Goal: Task Accomplishment & Management: Complete application form

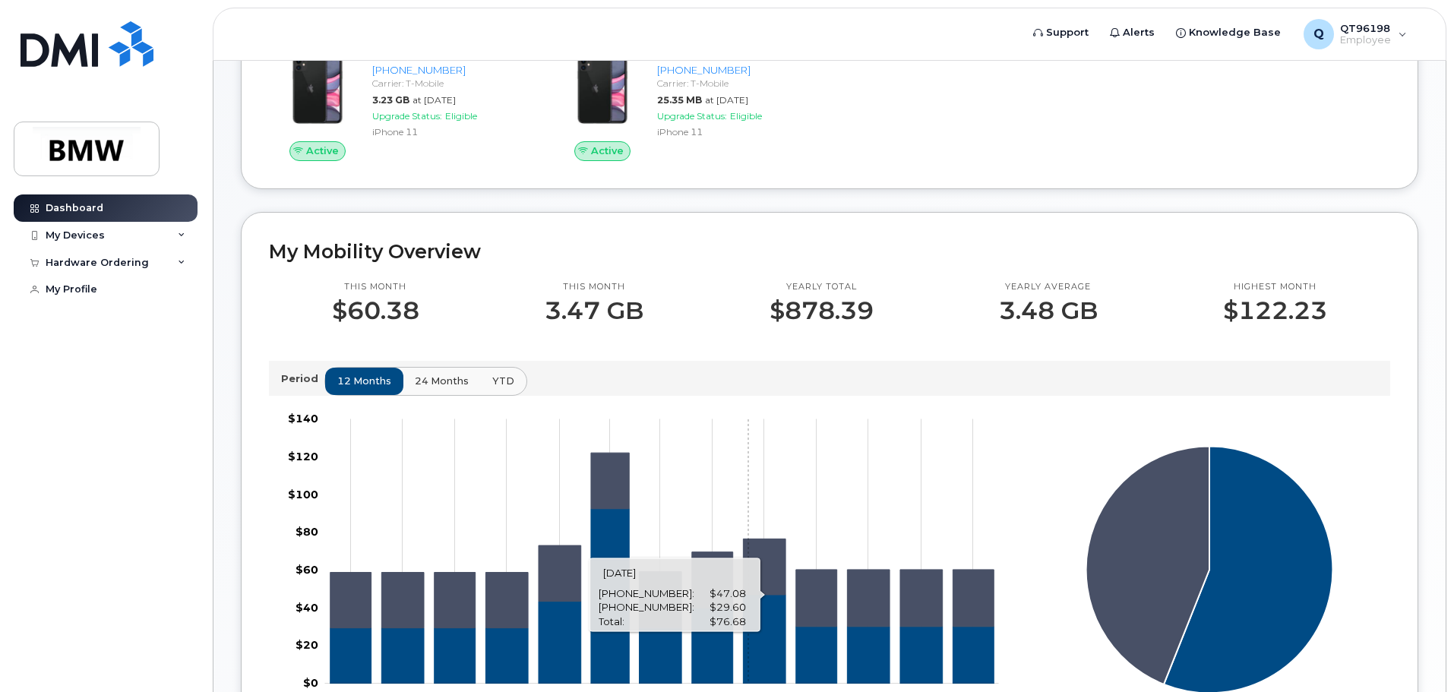
scroll to position [456, 0]
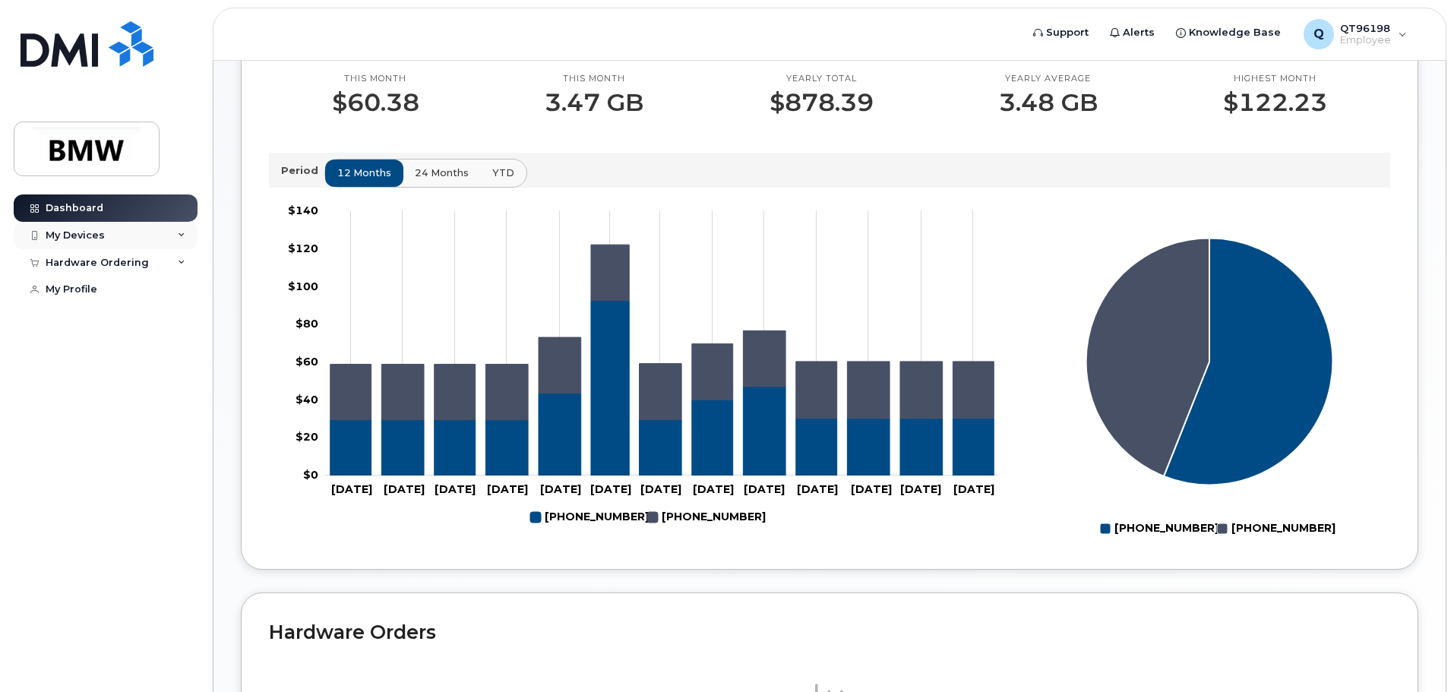
click at [86, 229] on div "My Devices" at bounding box center [75, 235] width 59 height 12
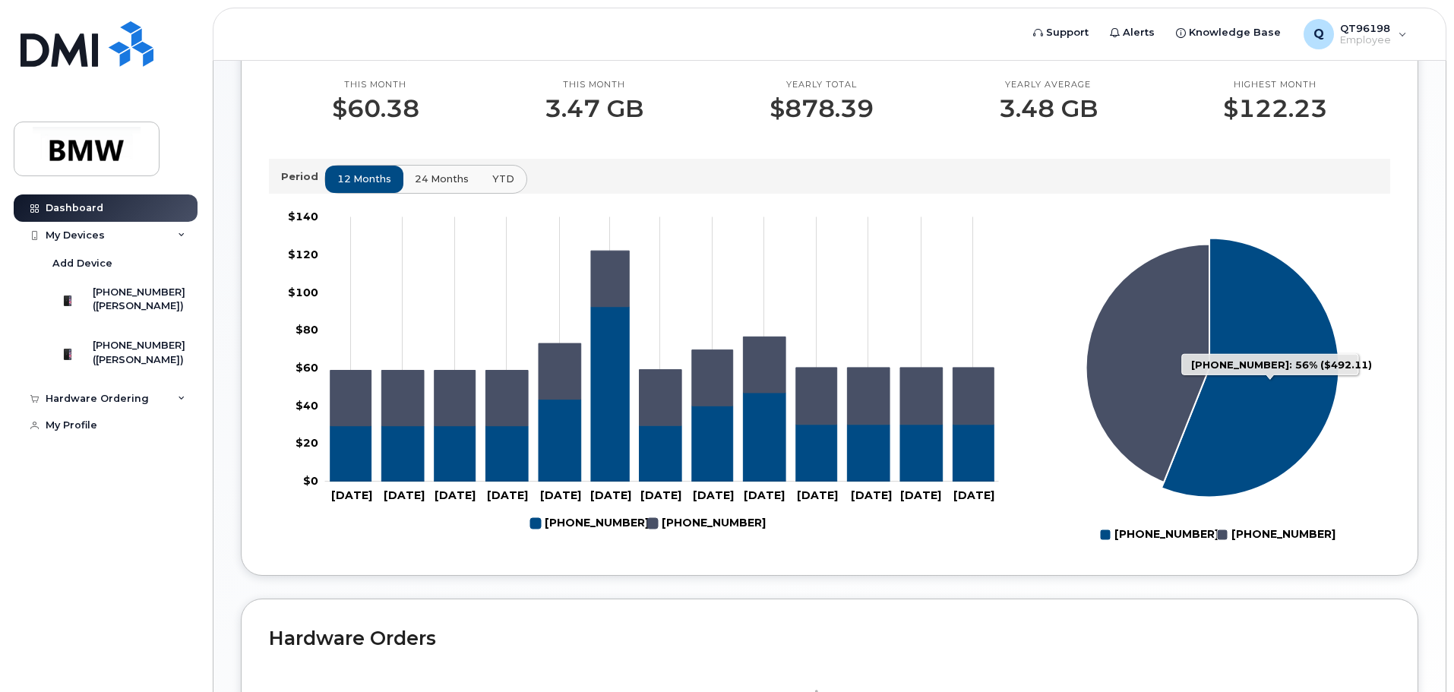
scroll to position [454, 0]
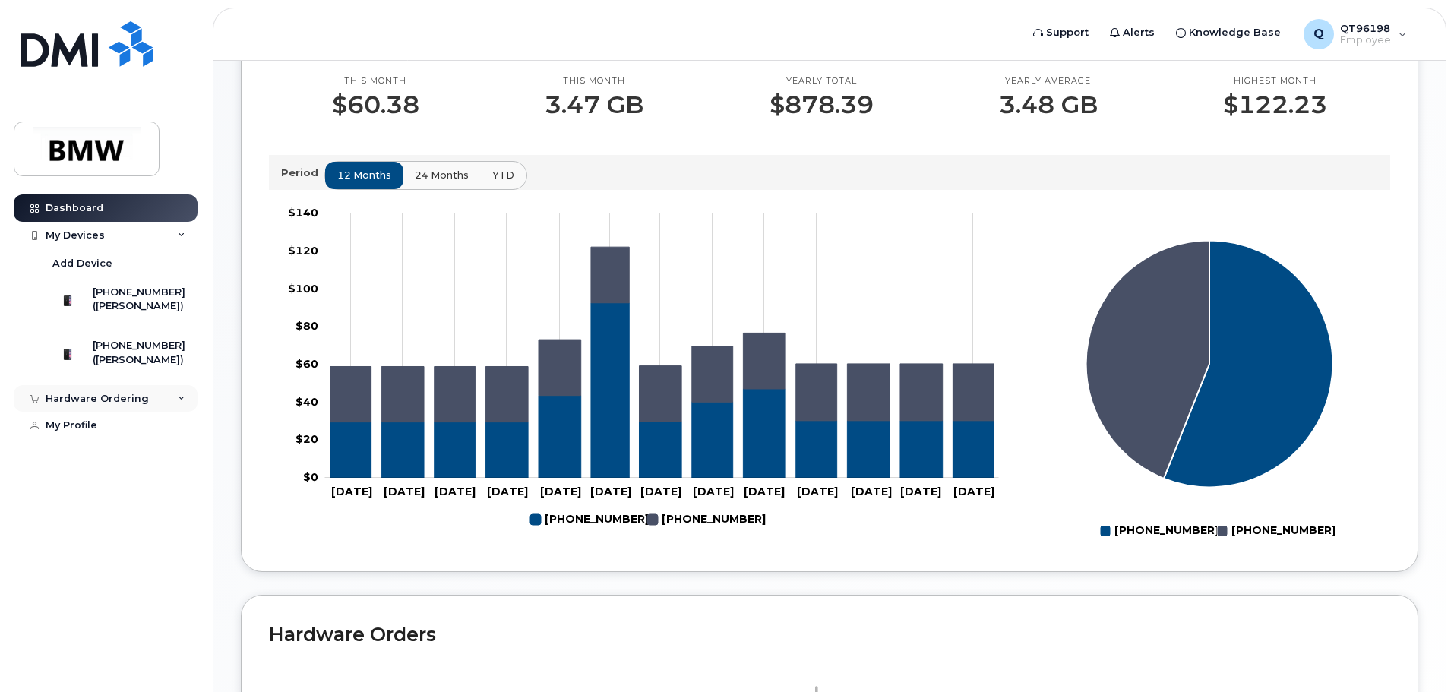
click at [169, 413] on div "Hardware Ordering" at bounding box center [106, 398] width 184 height 27
click at [122, 353] on div "[PHONE_NUMBER]" at bounding box center [139, 346] width 93 height 14
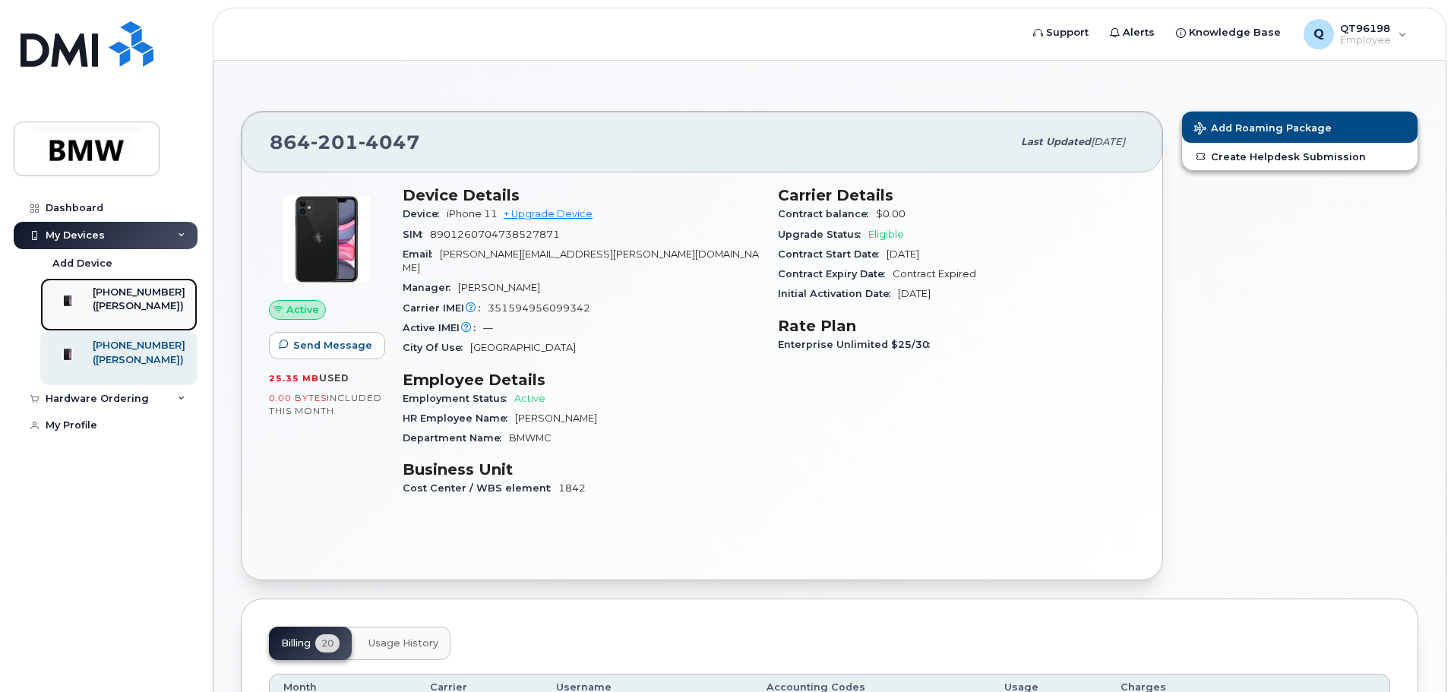
click at [150, 312] on div "([PERSON_NAME])" at bounding box center [139, 306] width 93 height 14
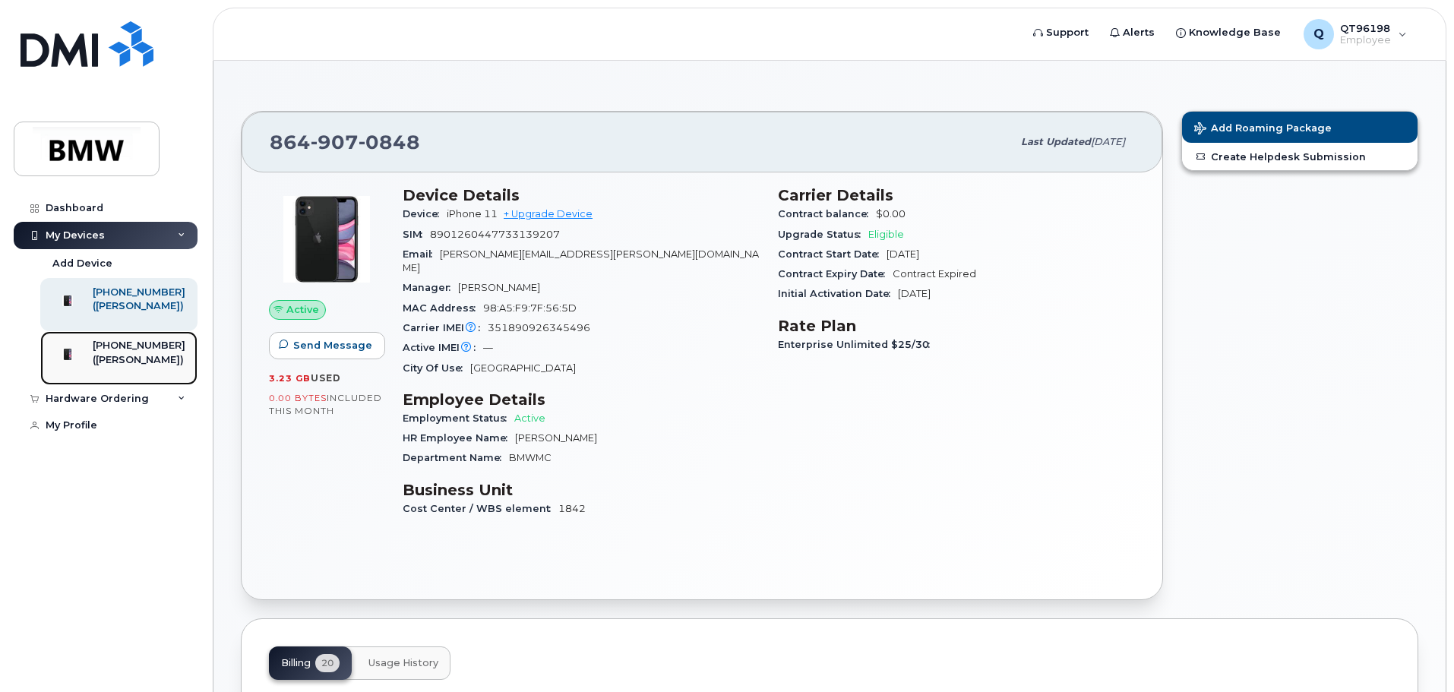
click at [113, 367] on div "([PERSON_NAME])" at bounding box center [139, 360] width 93 height 14
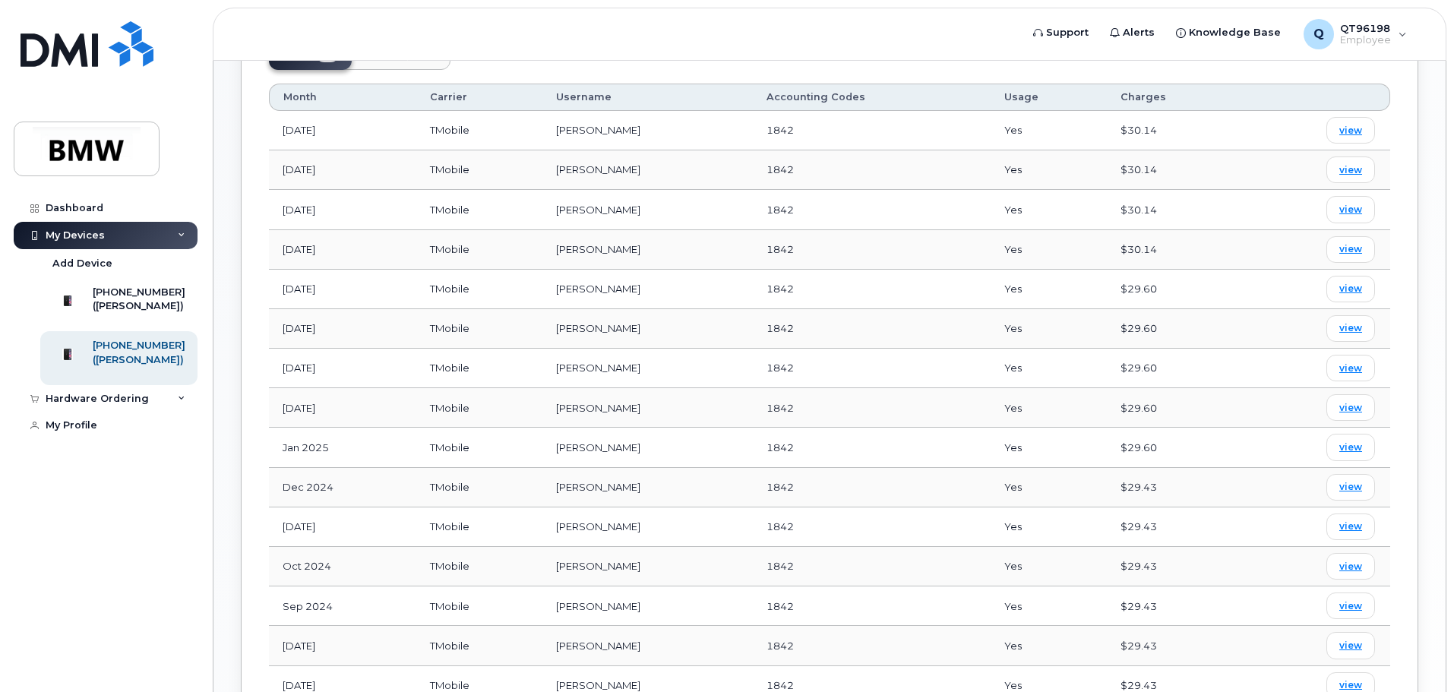
scroll to position [456, 0]
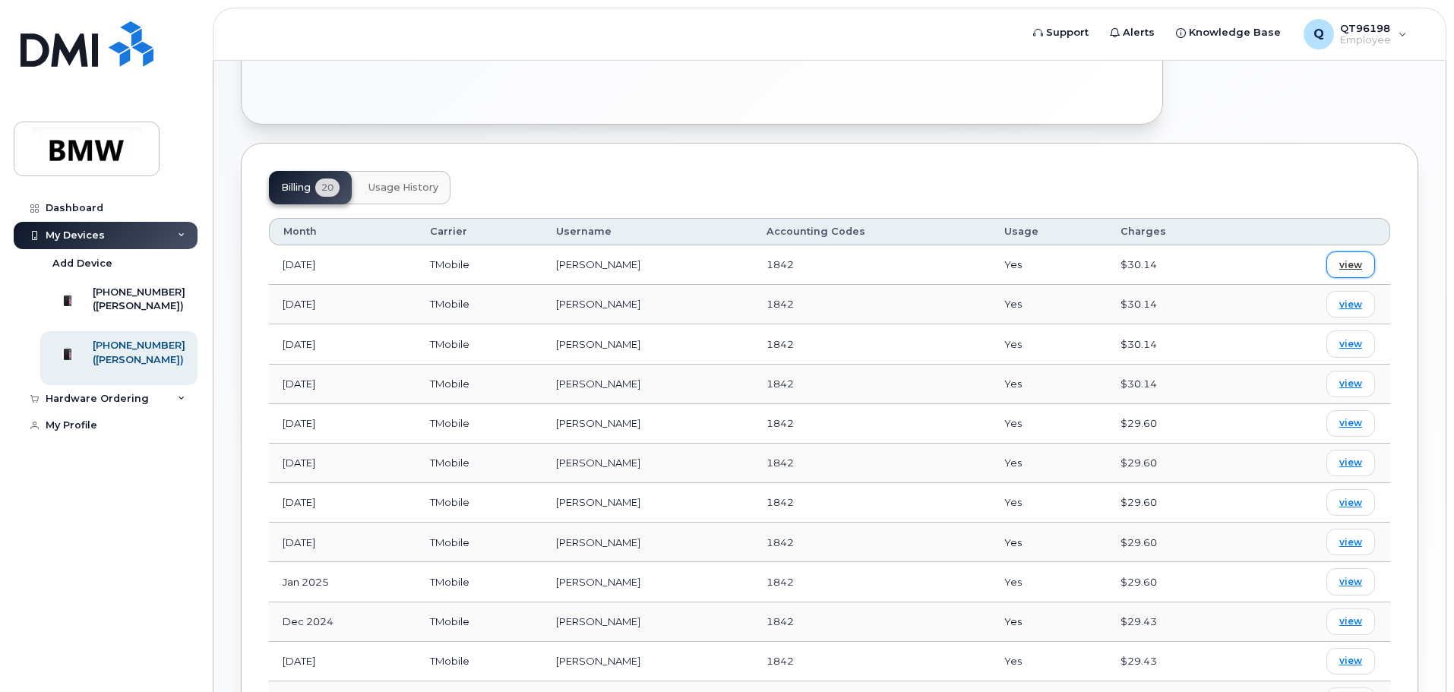
click at [1358, 258] on span "view" at bounding box center [1351, 265] width 23 height 14
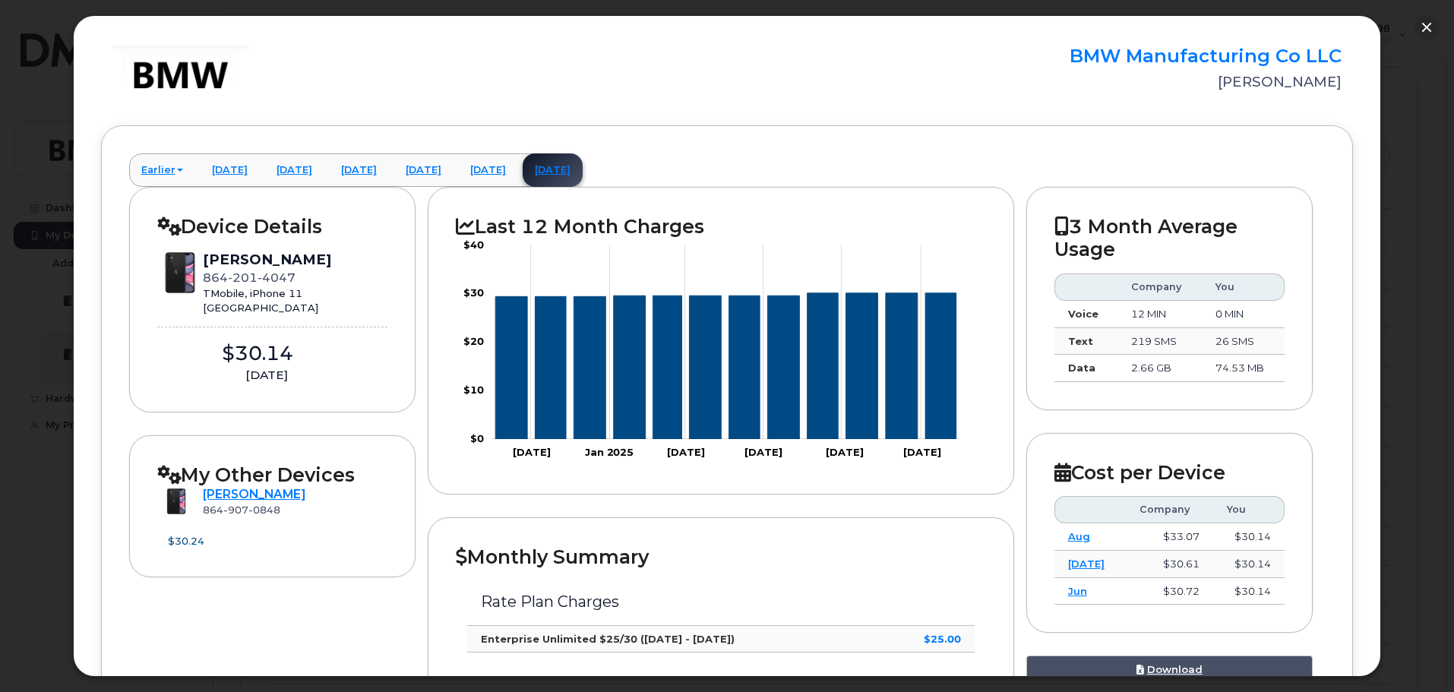
scroll to position [0, 0]
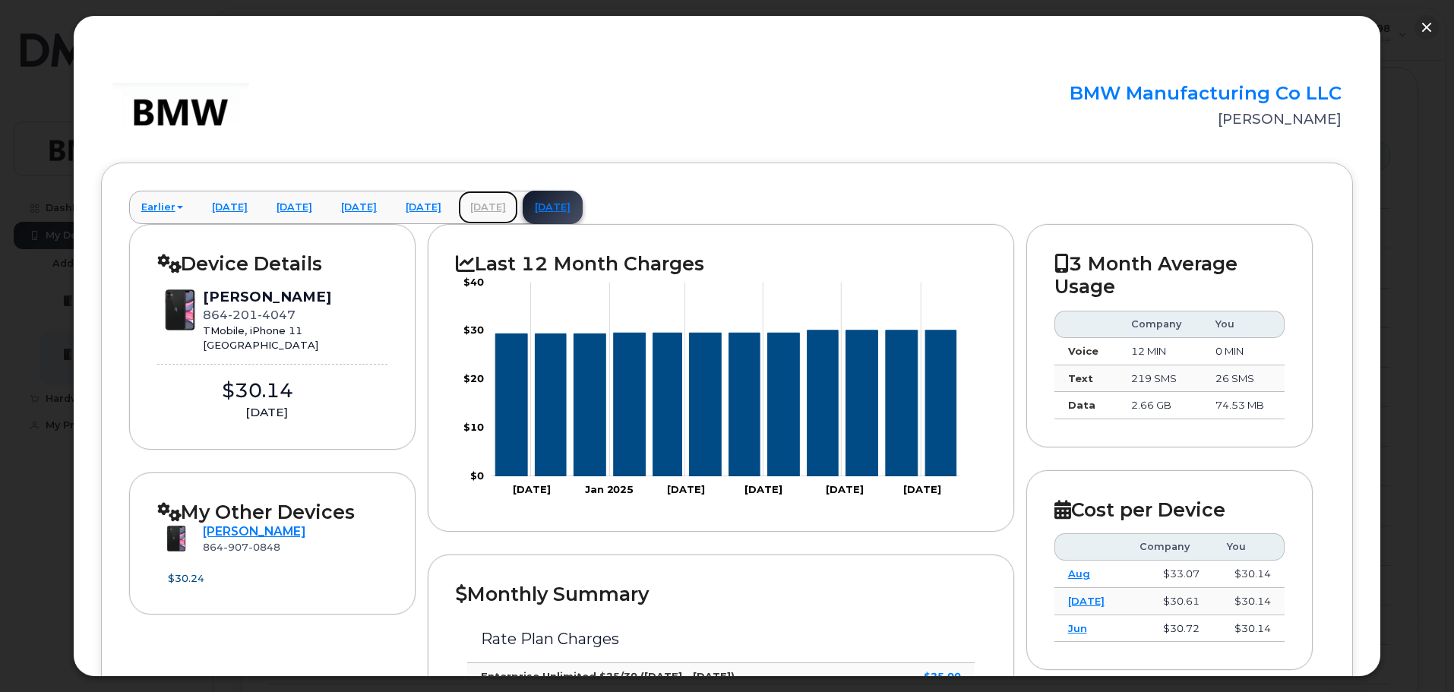
click at [518, 210] on link "August 2025" at bounding box center [488, 207] width 60 height 33
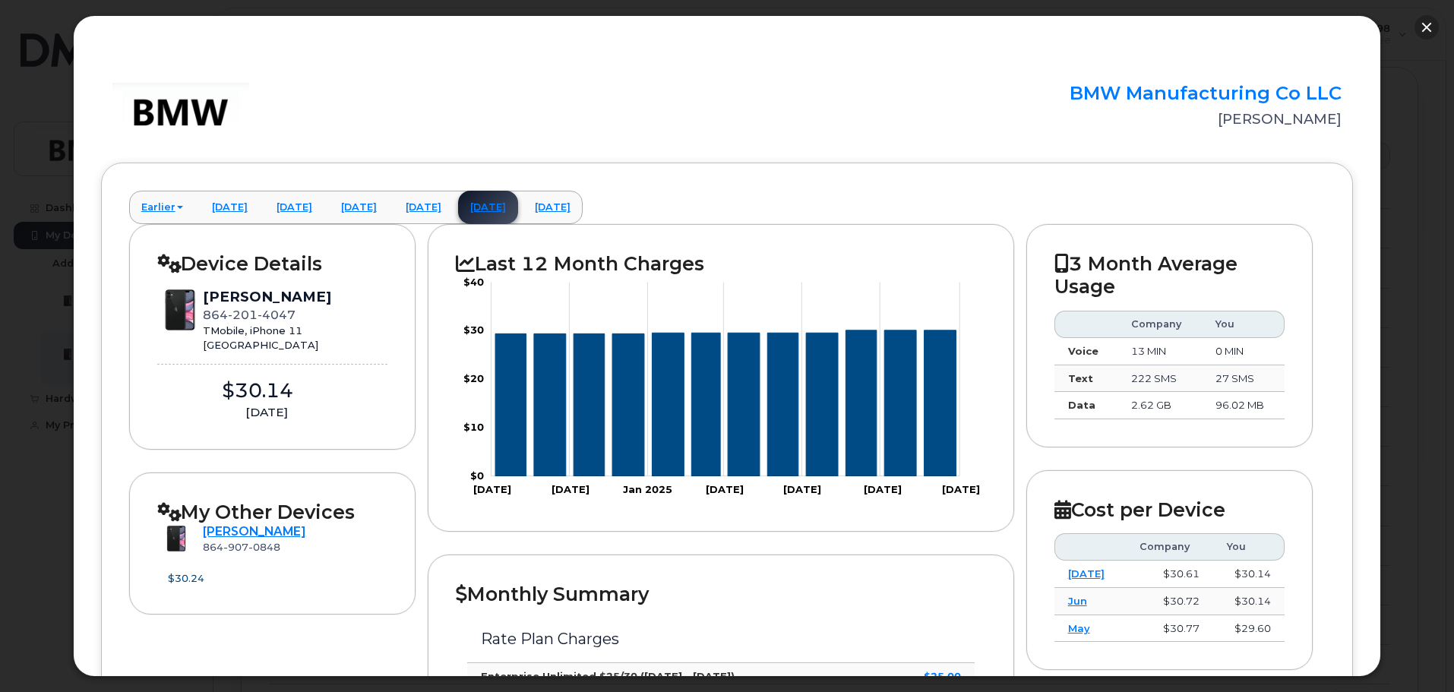
click at [1432, 27] on button "button" at bounding box center [1427, 27] width 24 height 24
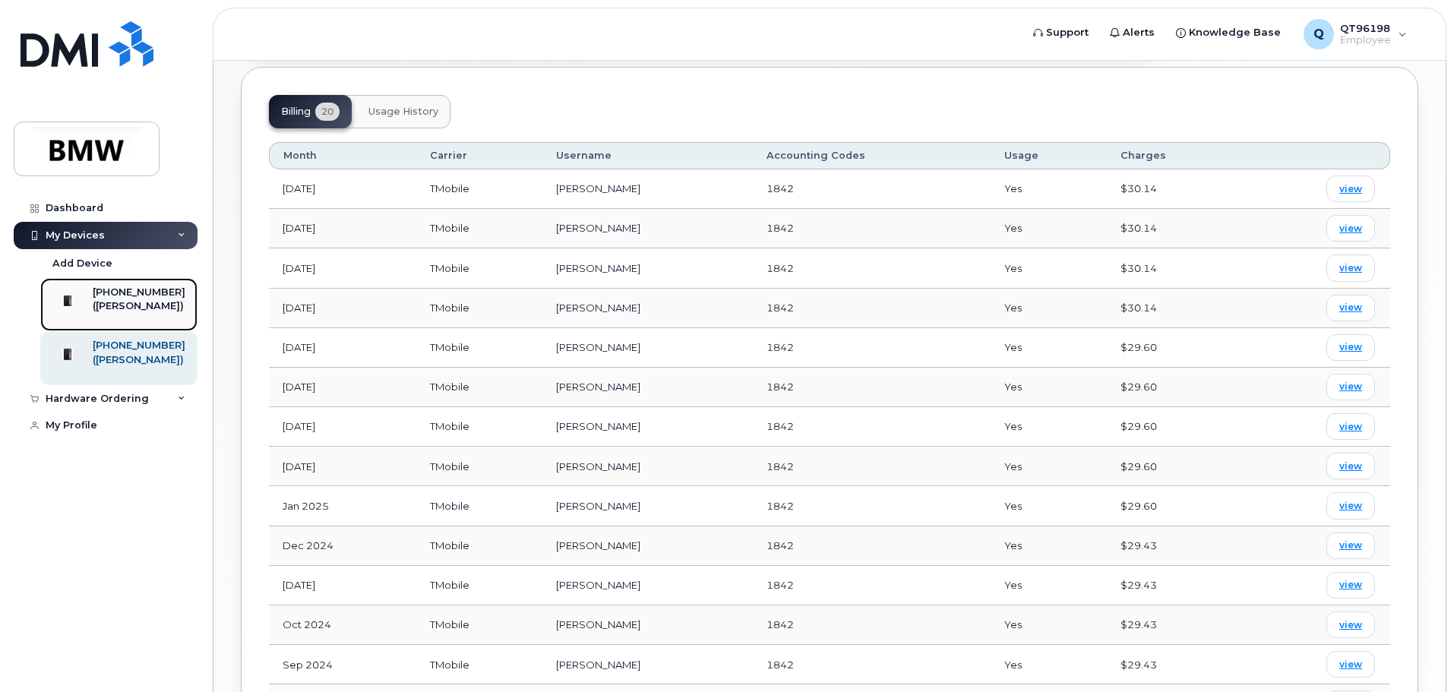
click at [131, 299] on div "([PERSON_NAME])" at bounding box center [139, 306] width 93 height 14
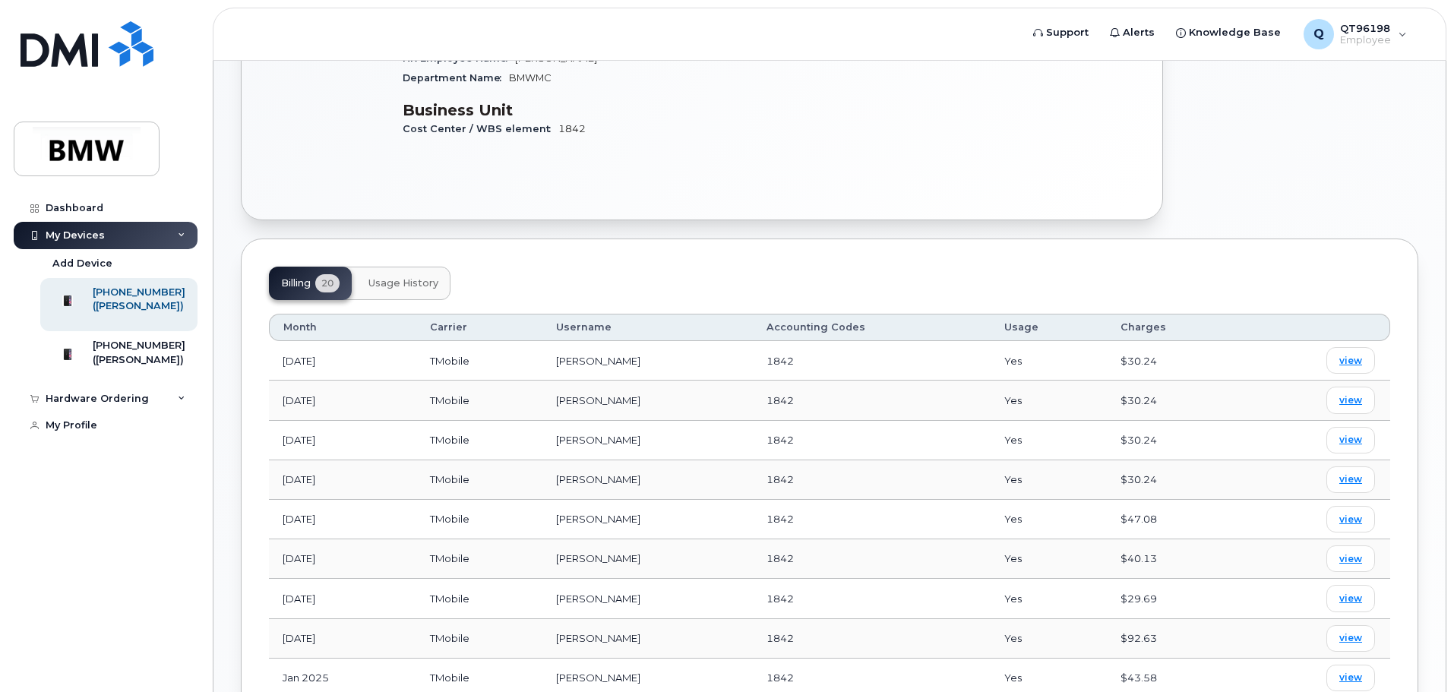
click at [410, 277] on span "Usage History" at bounding box center [404, 283] width 70 height 12
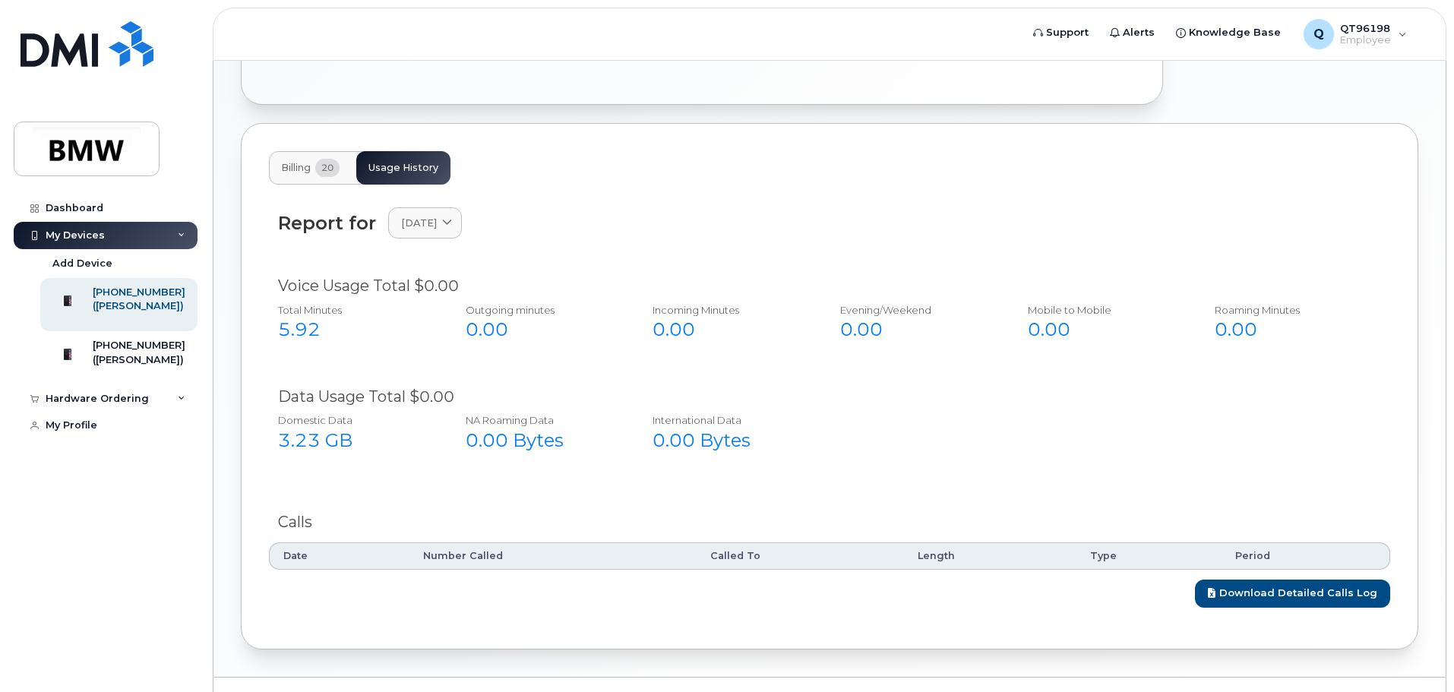
scroll to position [514, 0]
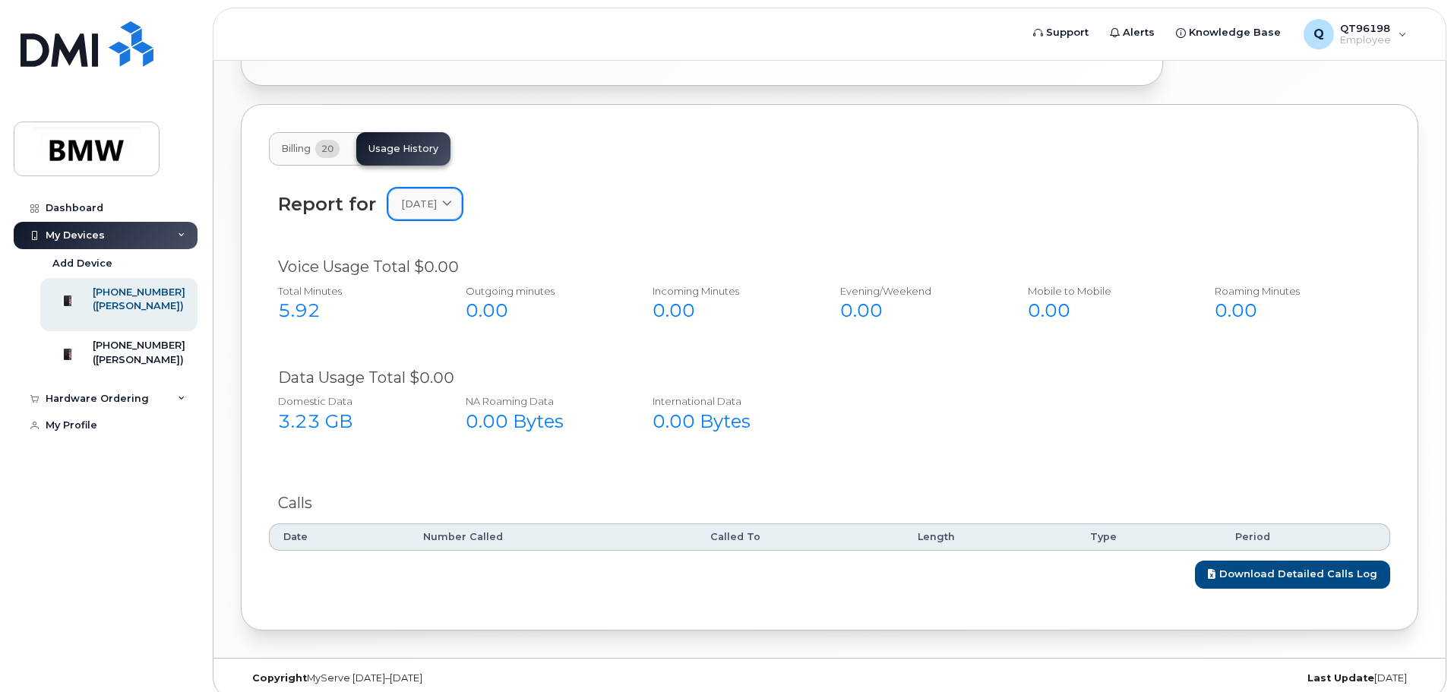
click at [426, 197] on span "September 2025" at bounding box center [419, 204] width 36 height 14
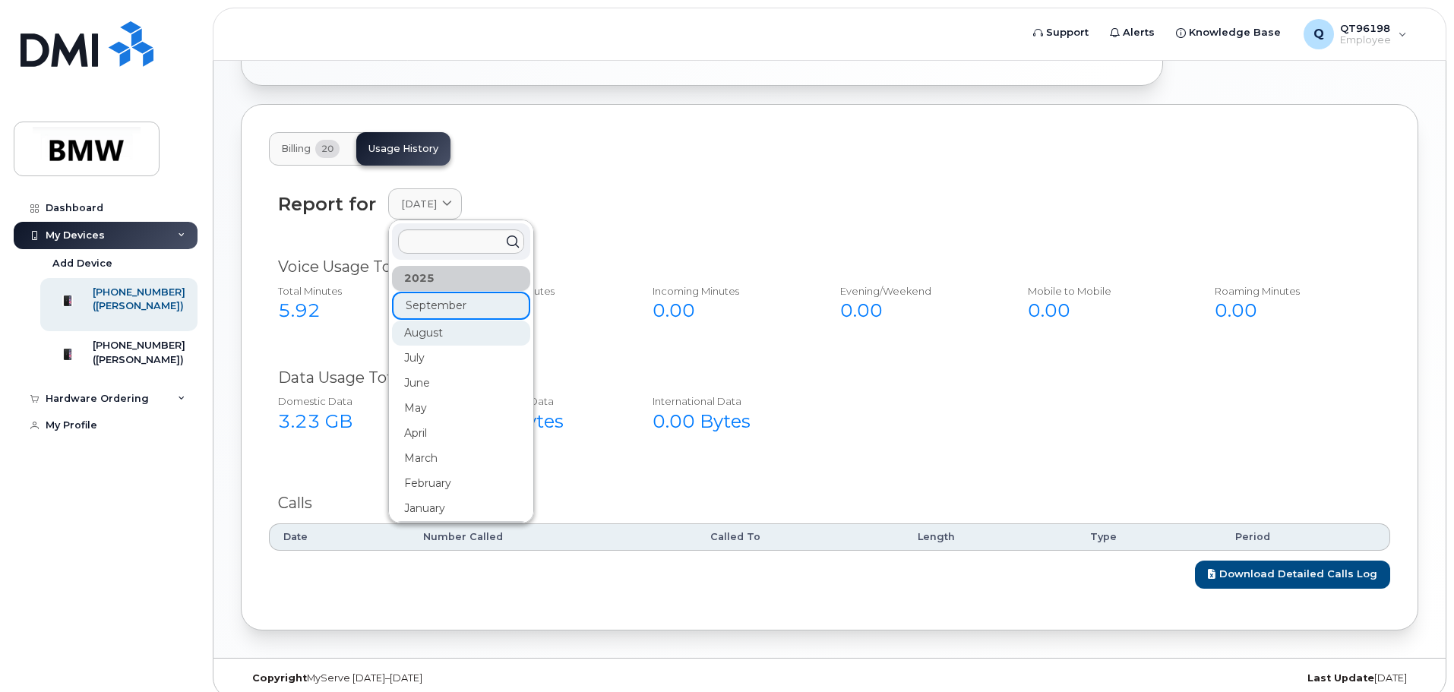
click at [453, 326] on div "August" at bounding box center [461, 333] width 138 height 25
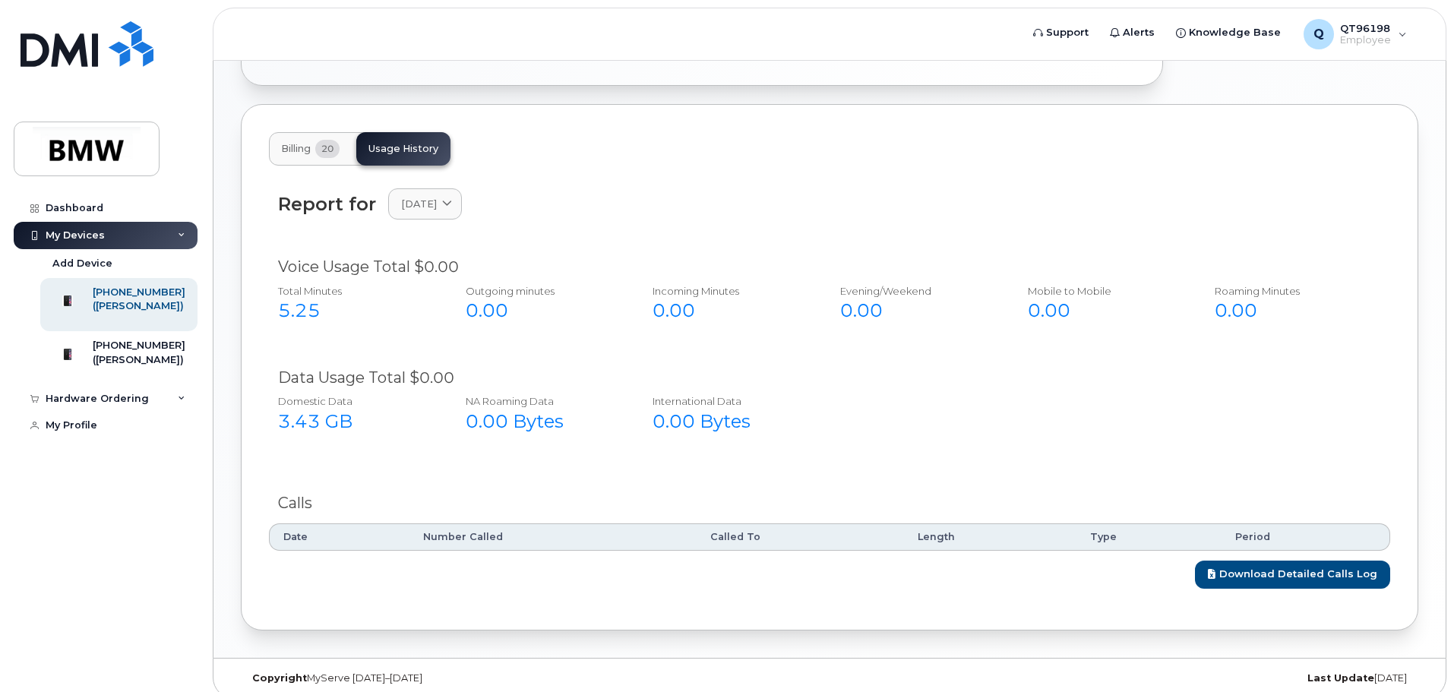
click at [316, 133] on button "Billing 20" at bounding box center [310, 148] width 83 height 33
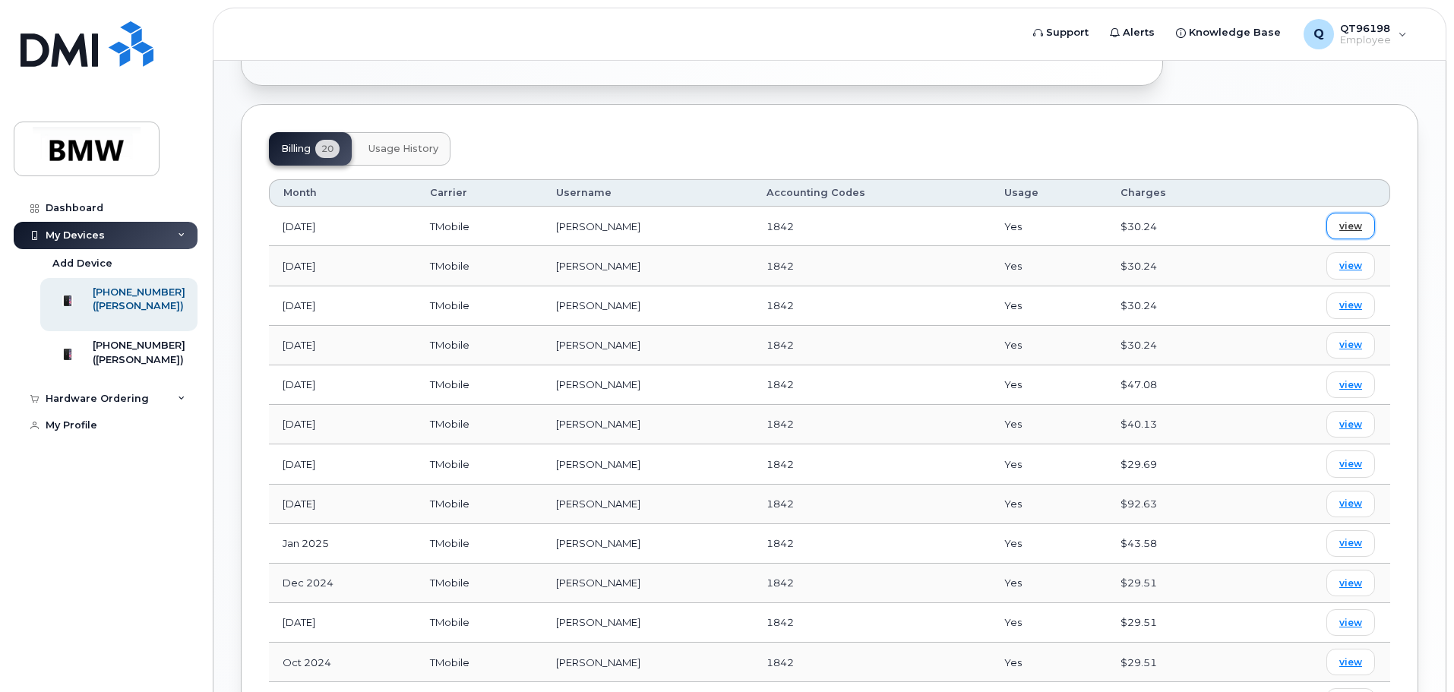
click at [1353, 220] on span "view" at bounding box center [1351, 227] width 23 height 14
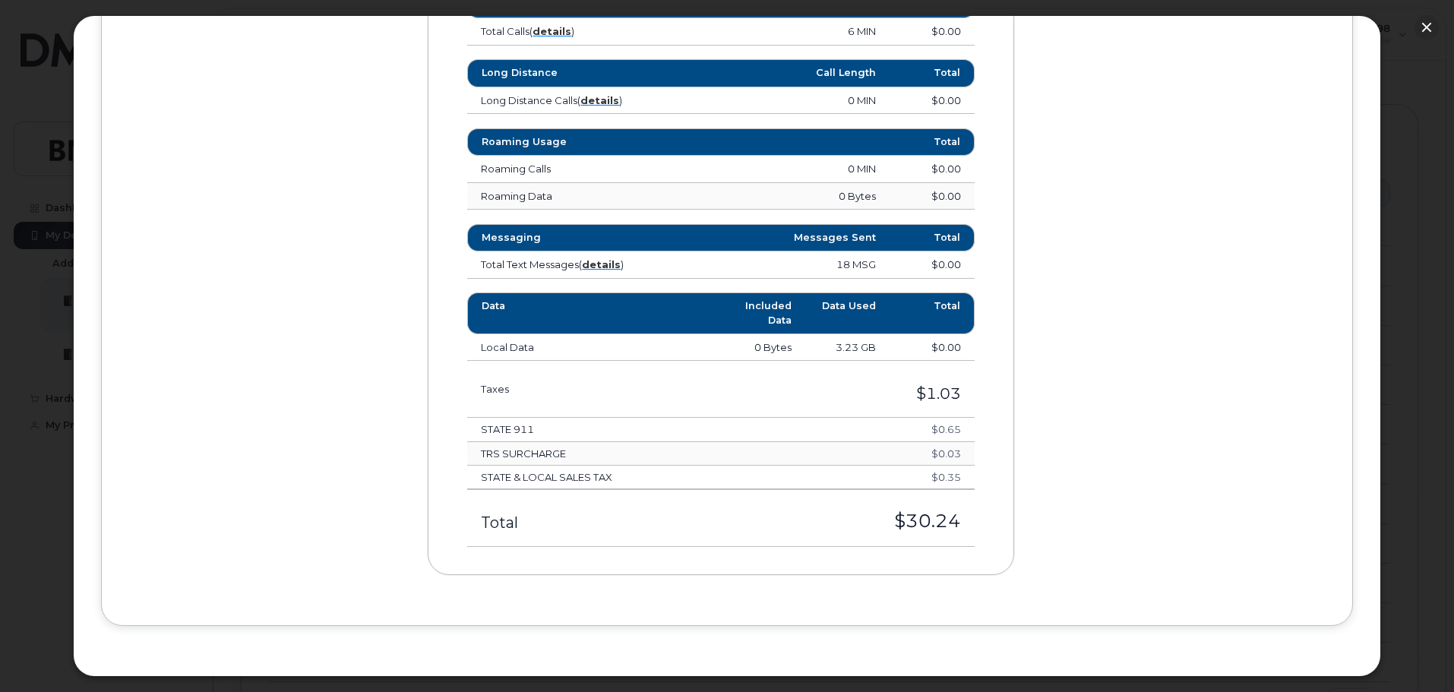
scroll to position [0, 0]
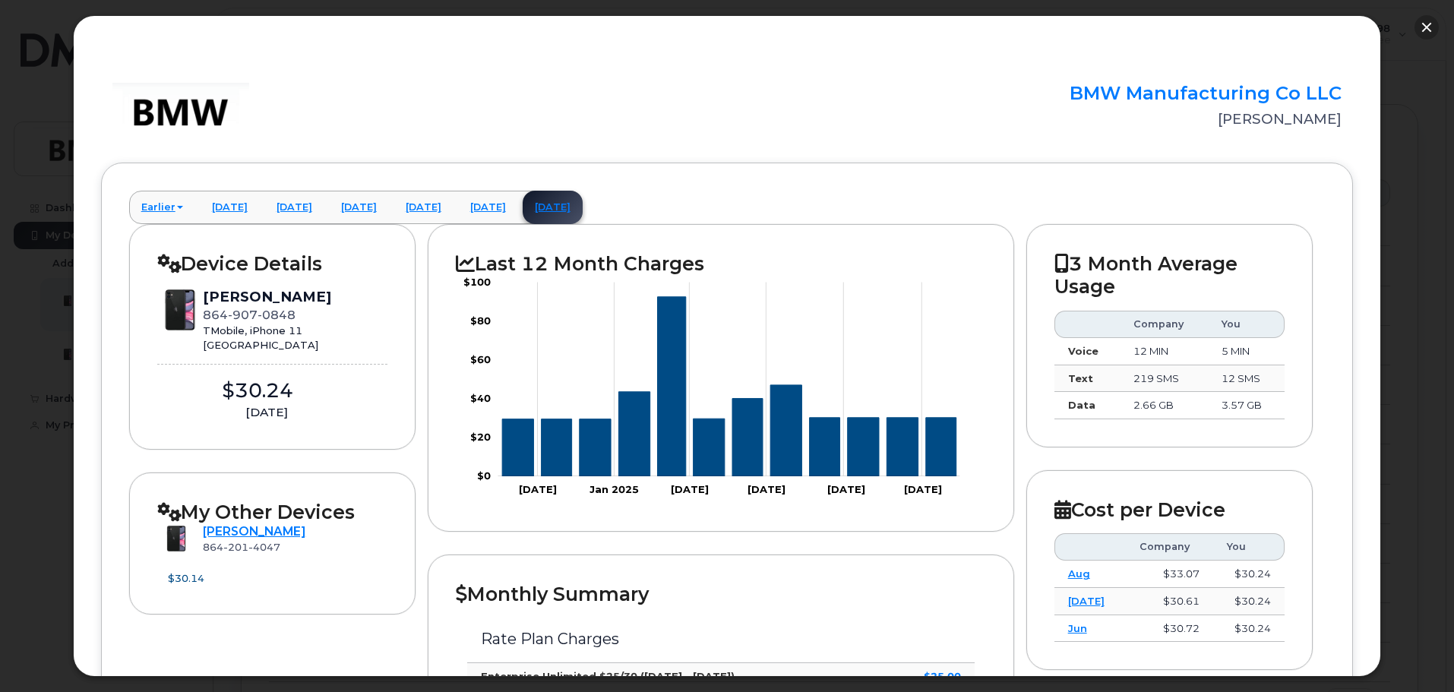
click at [1425, 28] on button "button" at bounding box center [1427, 27] width 24 height 24
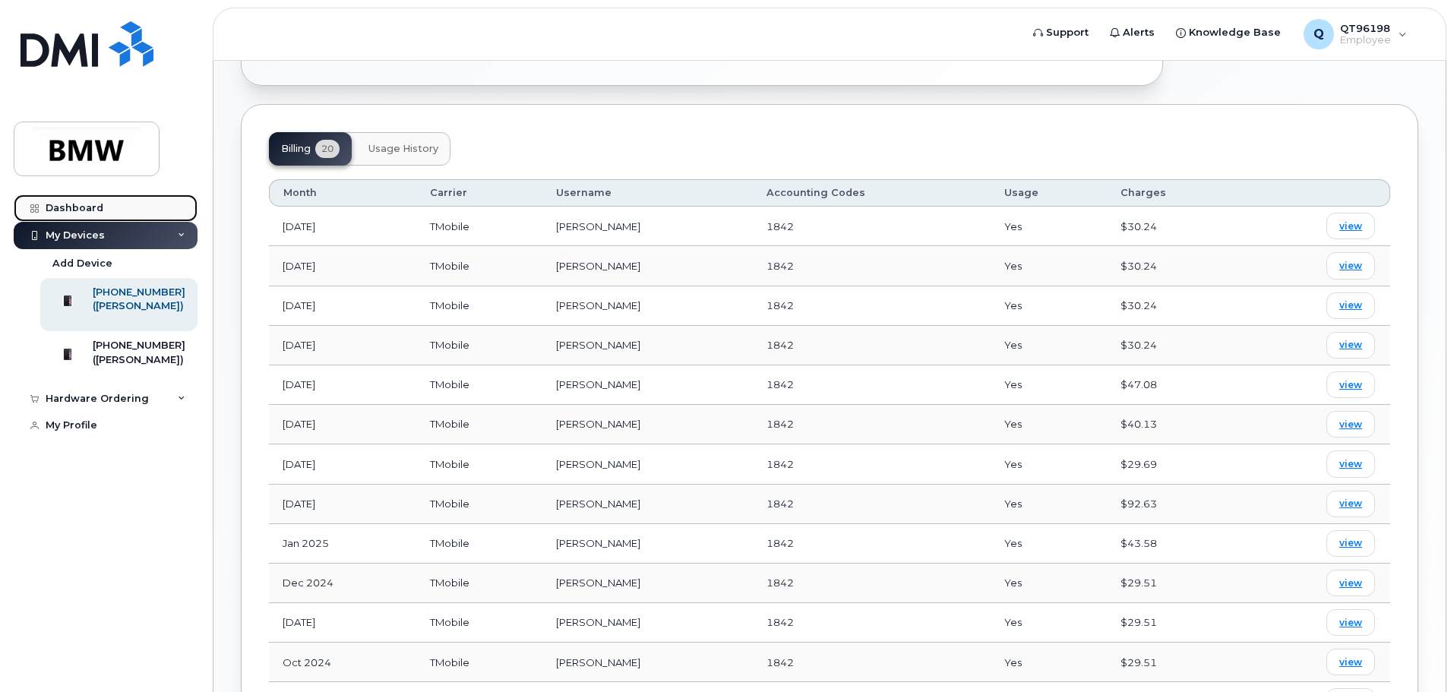
click at [88, 204] on div "Dashboard" at bounding box center [75, 208] width 58 height 12
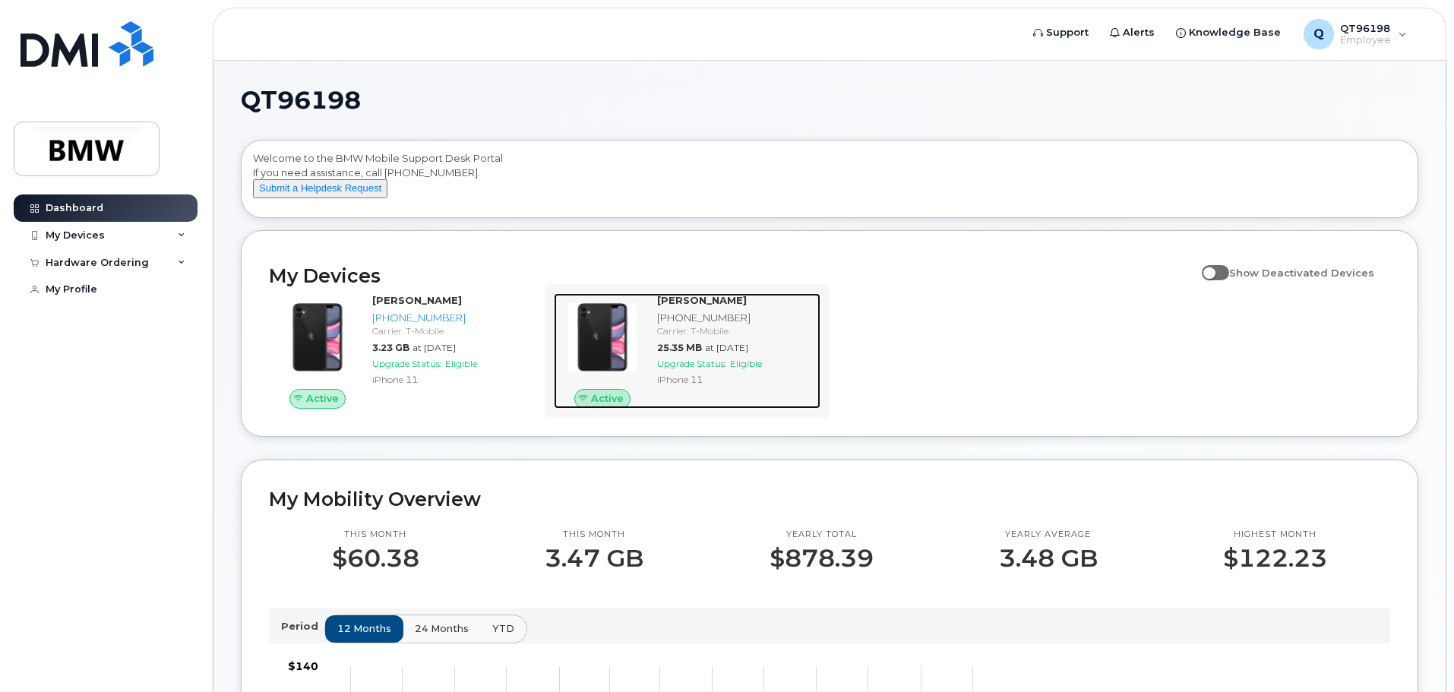
click at [710, 369] on span "Upgrade Status:" at bounding box center [692, 363] width 70 height 11
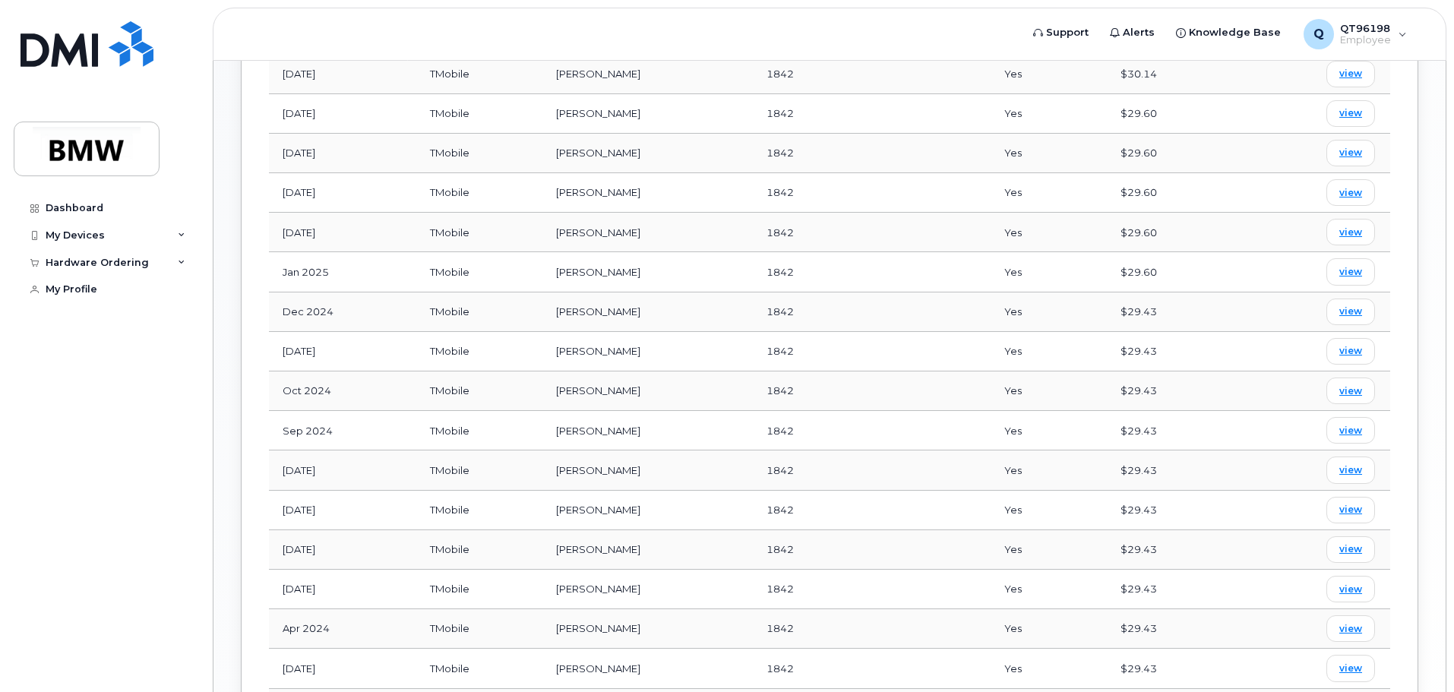
scroll to position [906, 0]
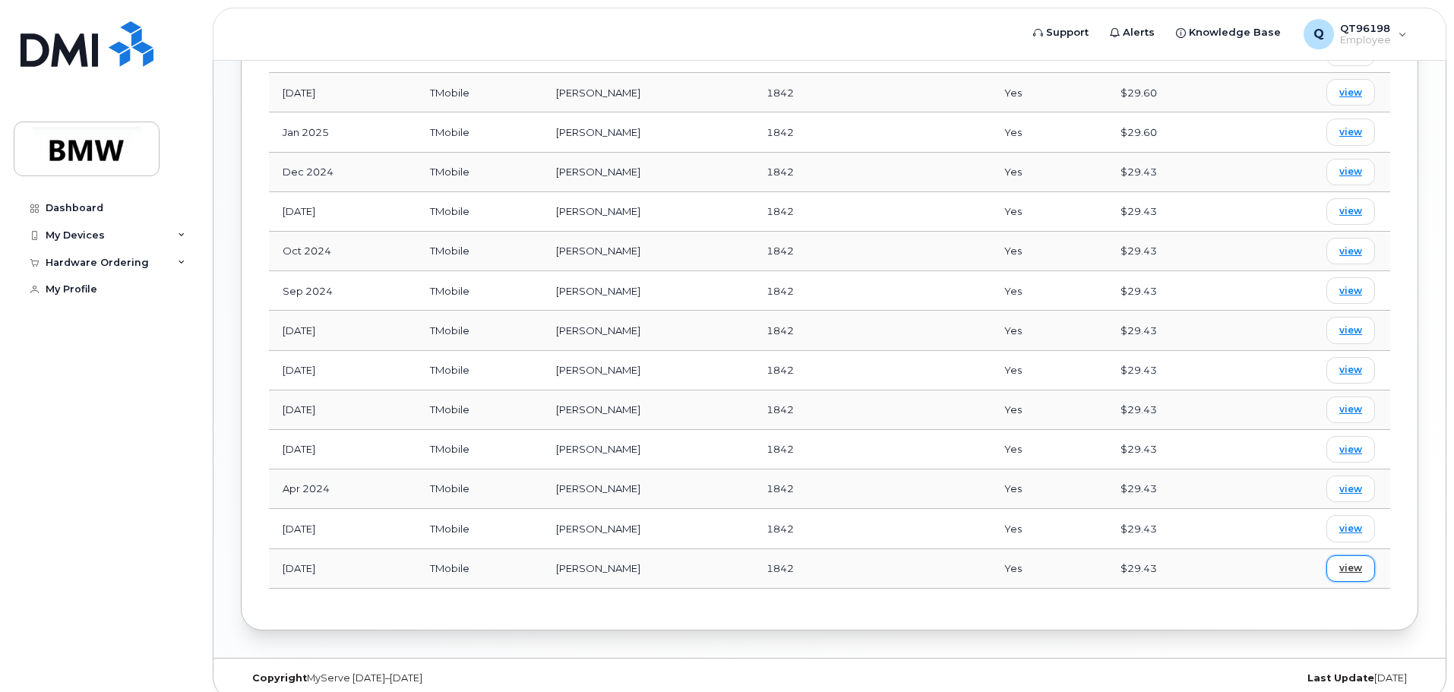
click at [1364, 559] on link "view" at bounding box center [1351, 568] width 49 height 27
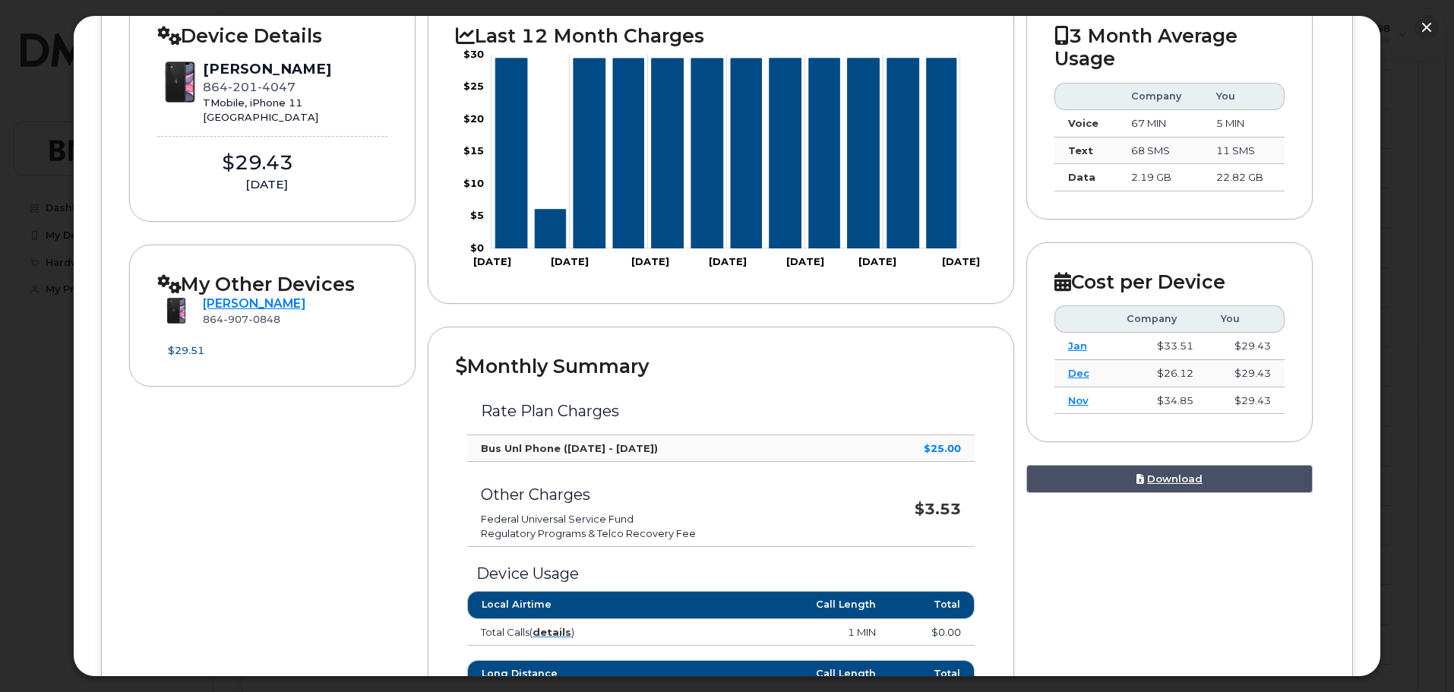
scroll to position [0, 0]
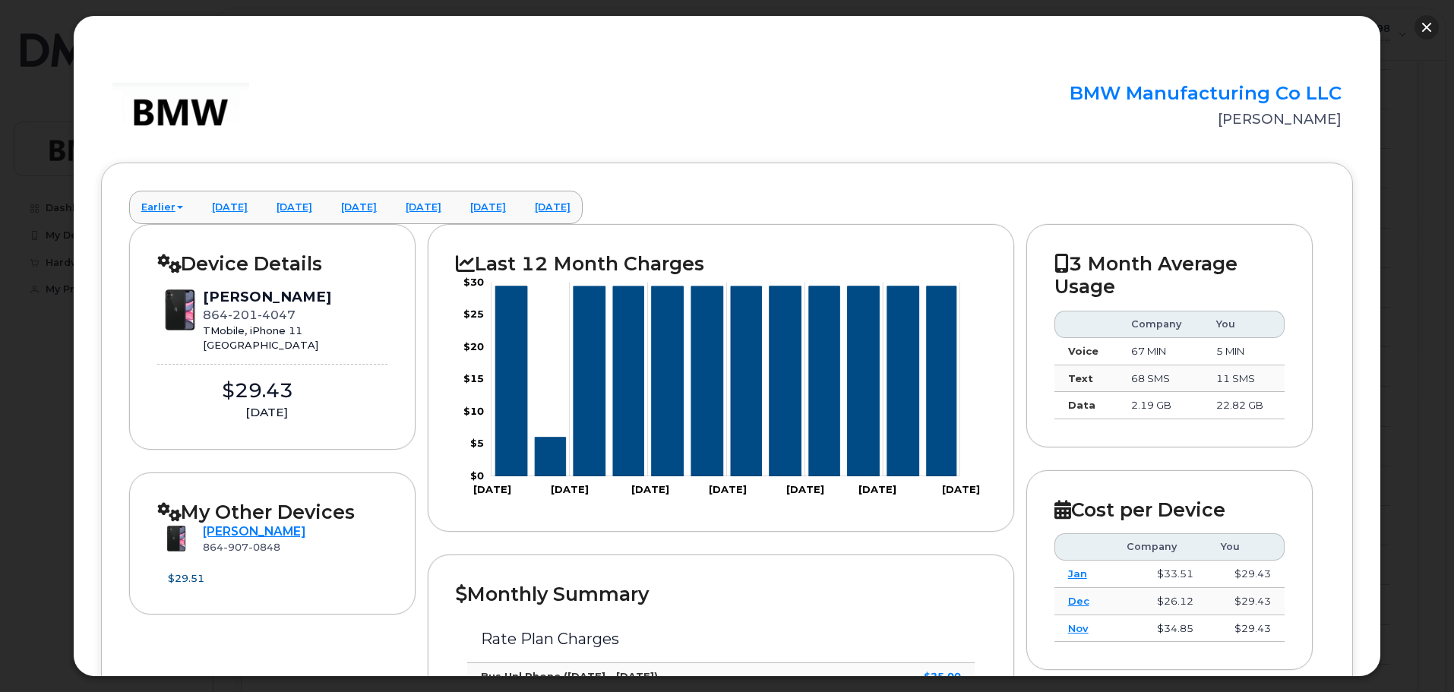
click at [1429, 21] on button "button" at bounding box center [1427, 27] width 24 height 24
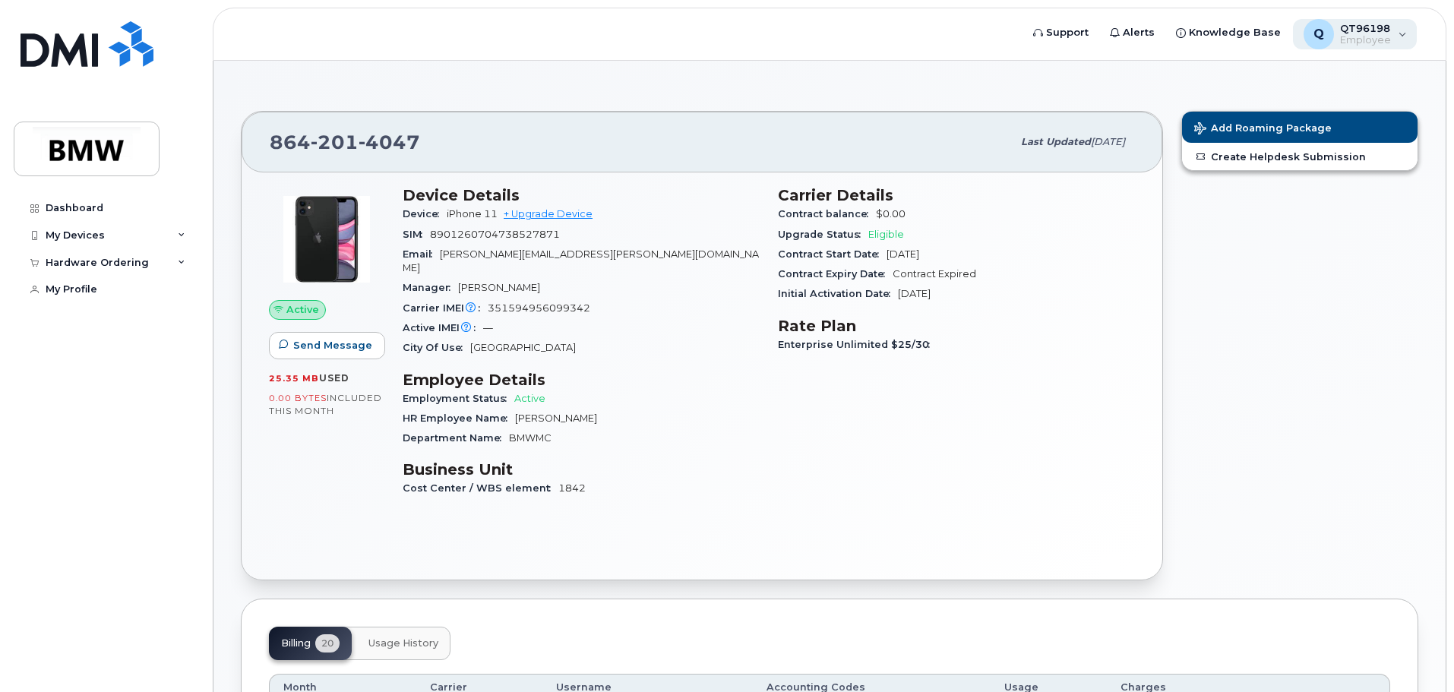
click at [1363, 36] on span "Employee" at bounding box center [1365, 40] width 51 height 12
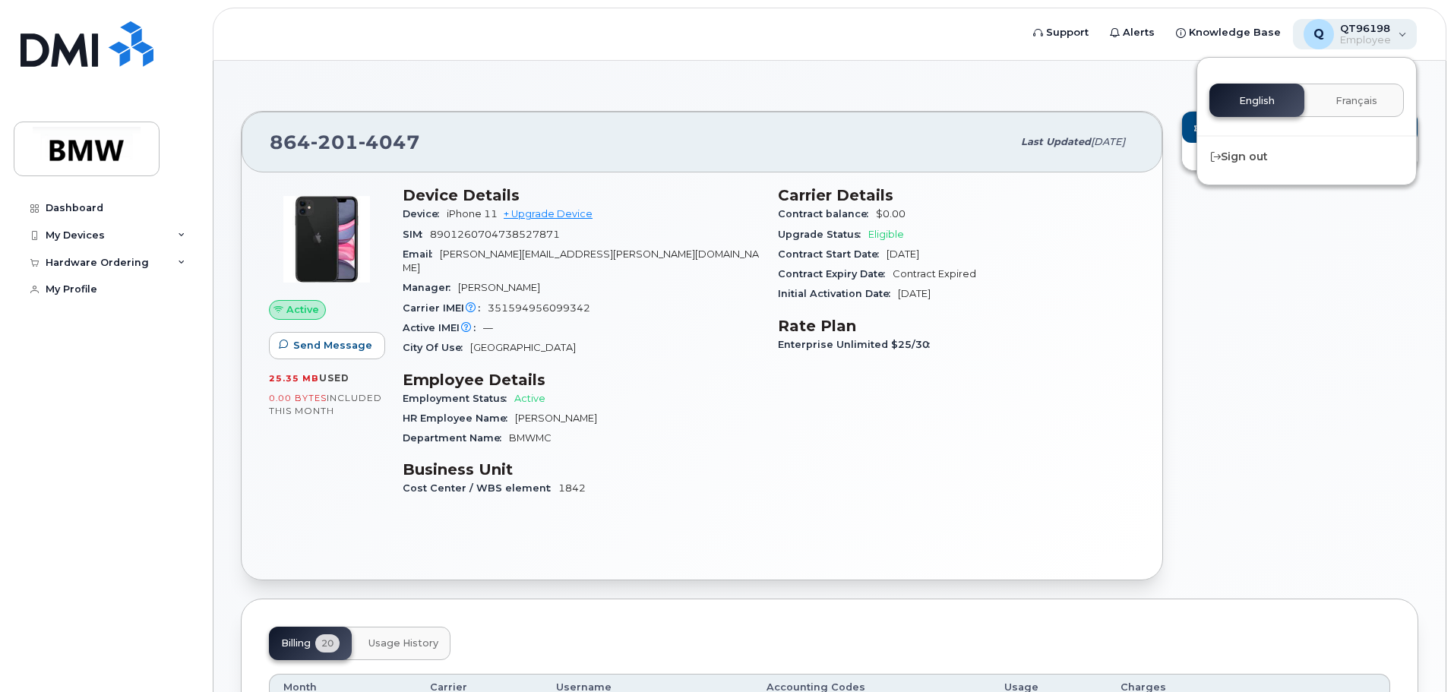
click at [1363, 36] on span "Employee" at bounding box center [1365, 40] width 51 height 12
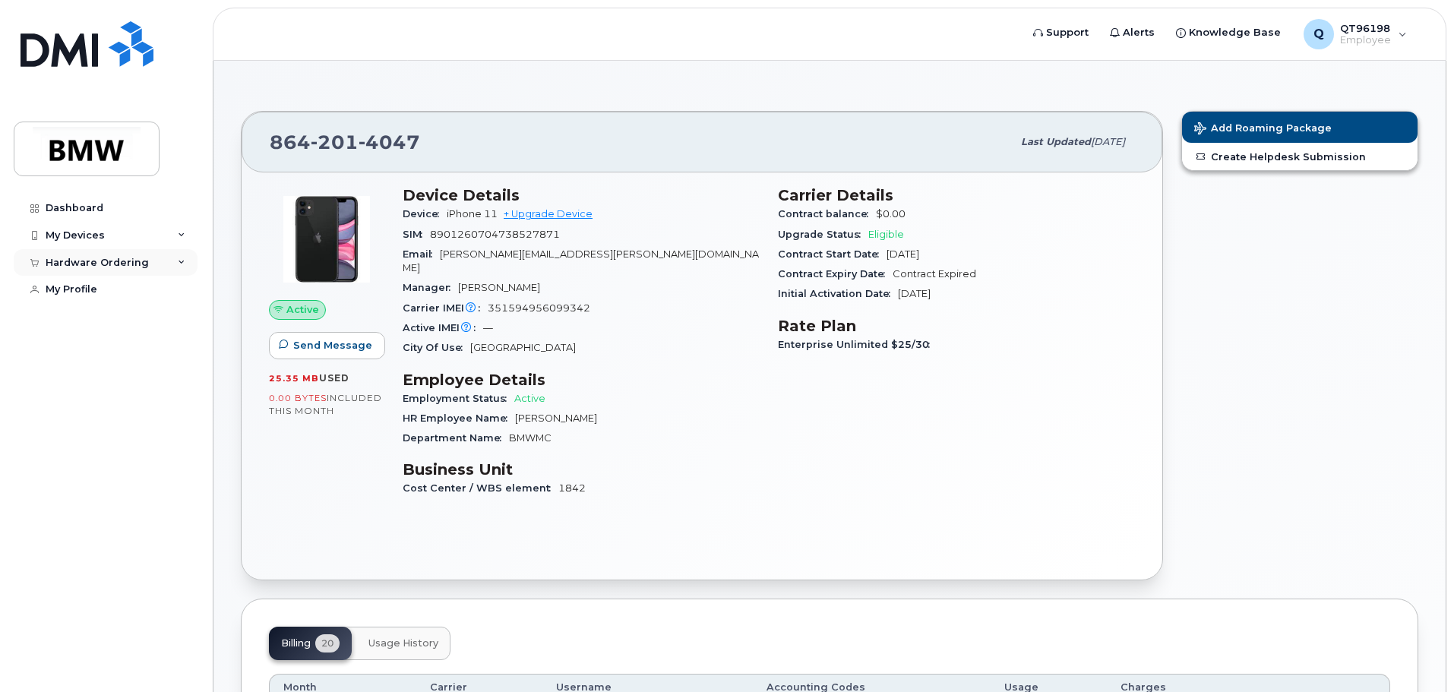
click at [124, 263] on div "Hardware Ordering" at bounding box center [97, 263] width 103 height 12
click at [97, 281] on link "New Order" at bounding box center [118, 290] width 157 height 29
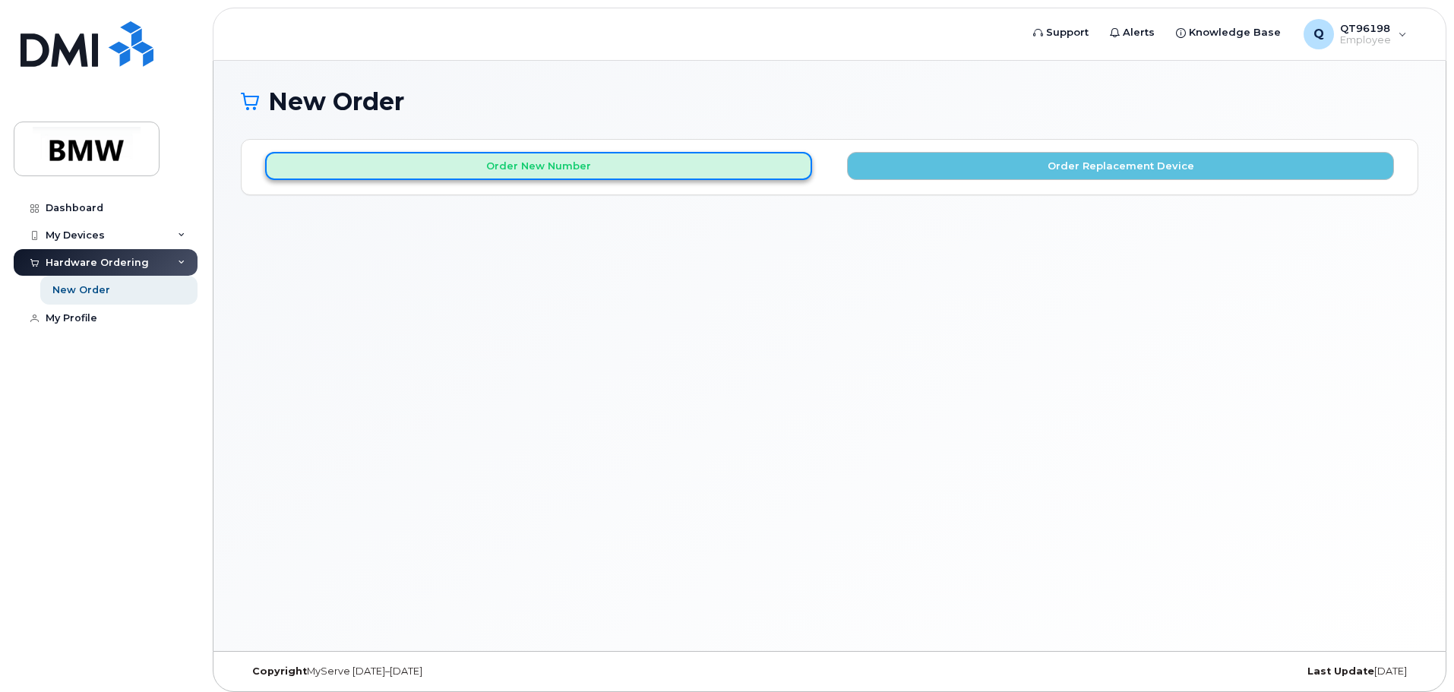
click at [583, 170] on button "Order New Number" at bounding box center [538, 166] width 547 height 28
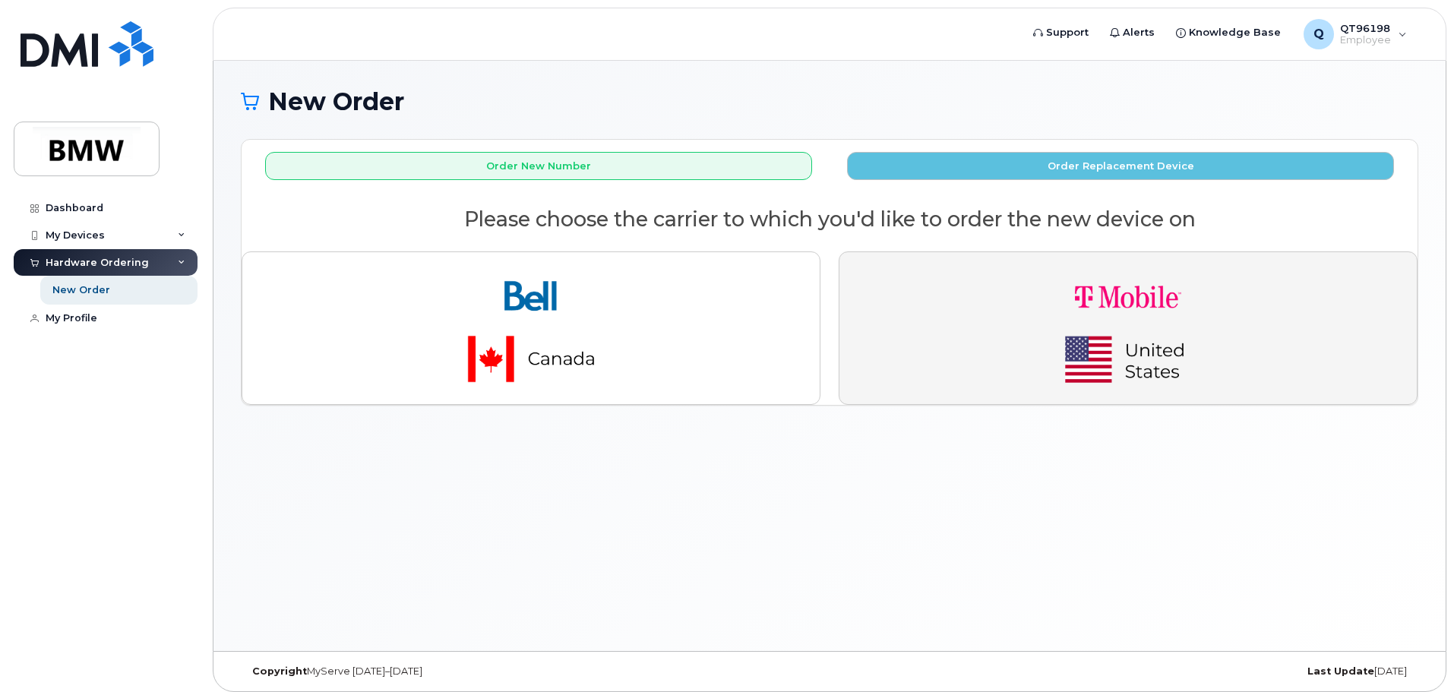
click at [1169, 357] on img "button" at bounding box center [1128, 328] width 213 height 128
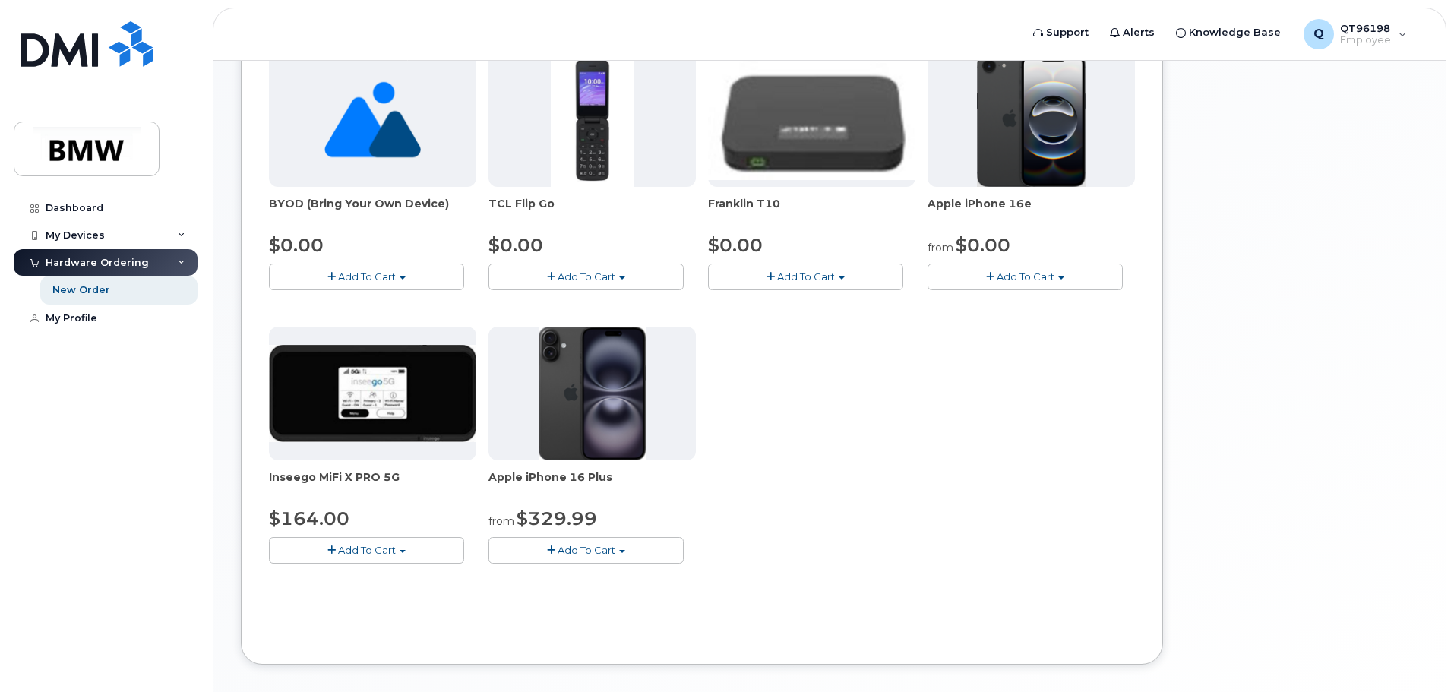
scroll to position [380, 0]
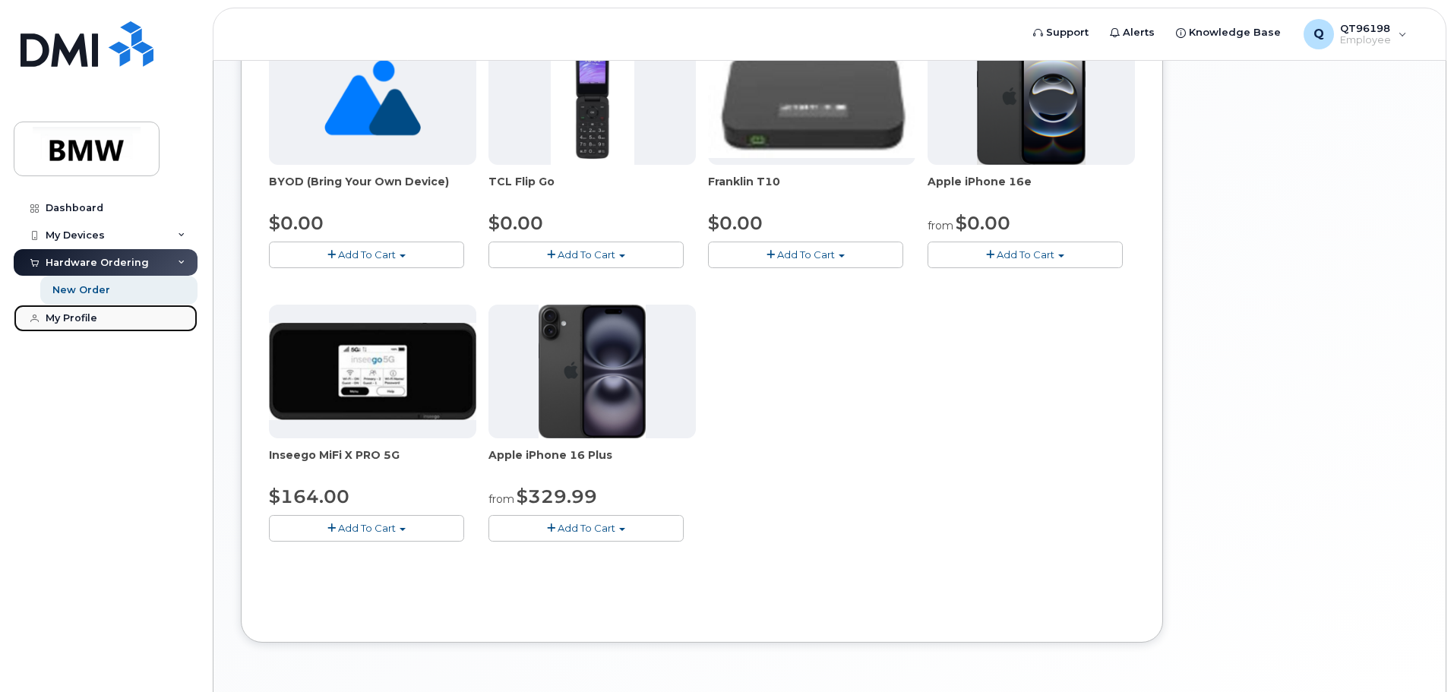
click at [81, 326] on link "My Profile" at bounding box center [106, 318] width 184 height 27
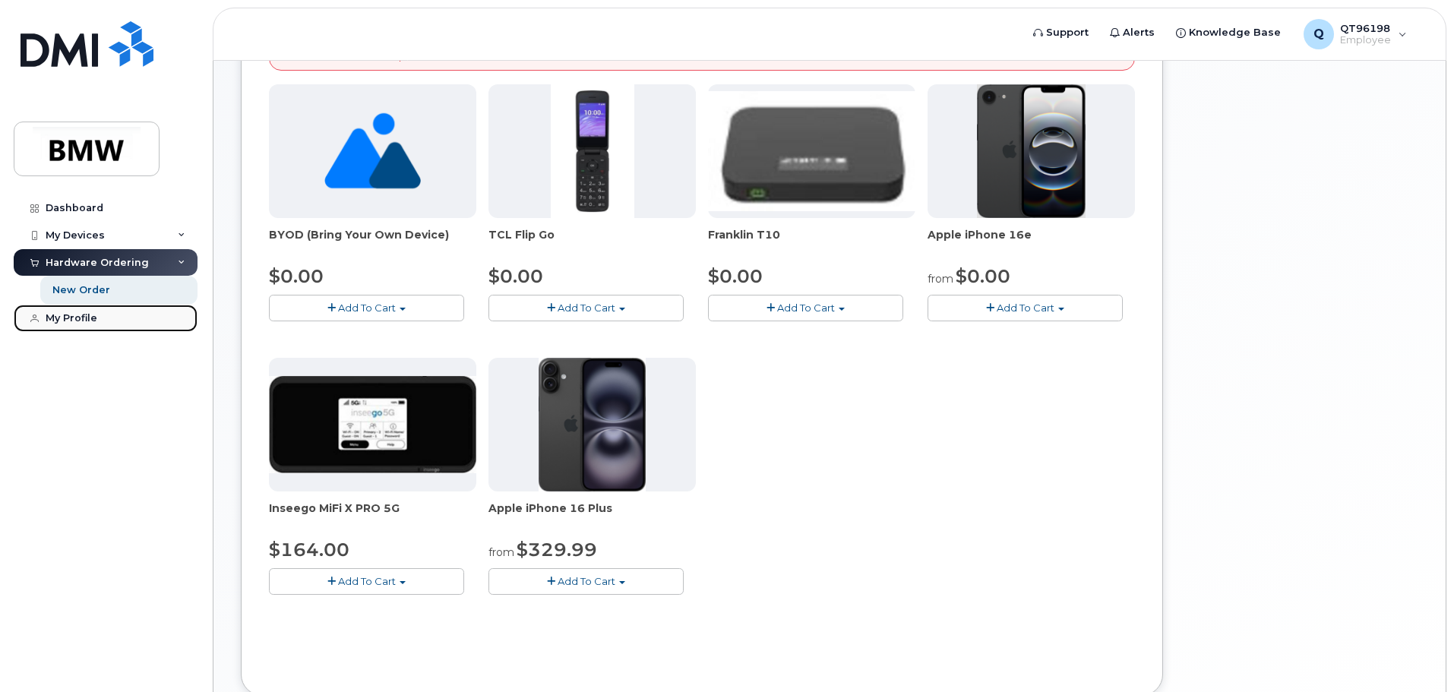
scroll to position [304, 0]
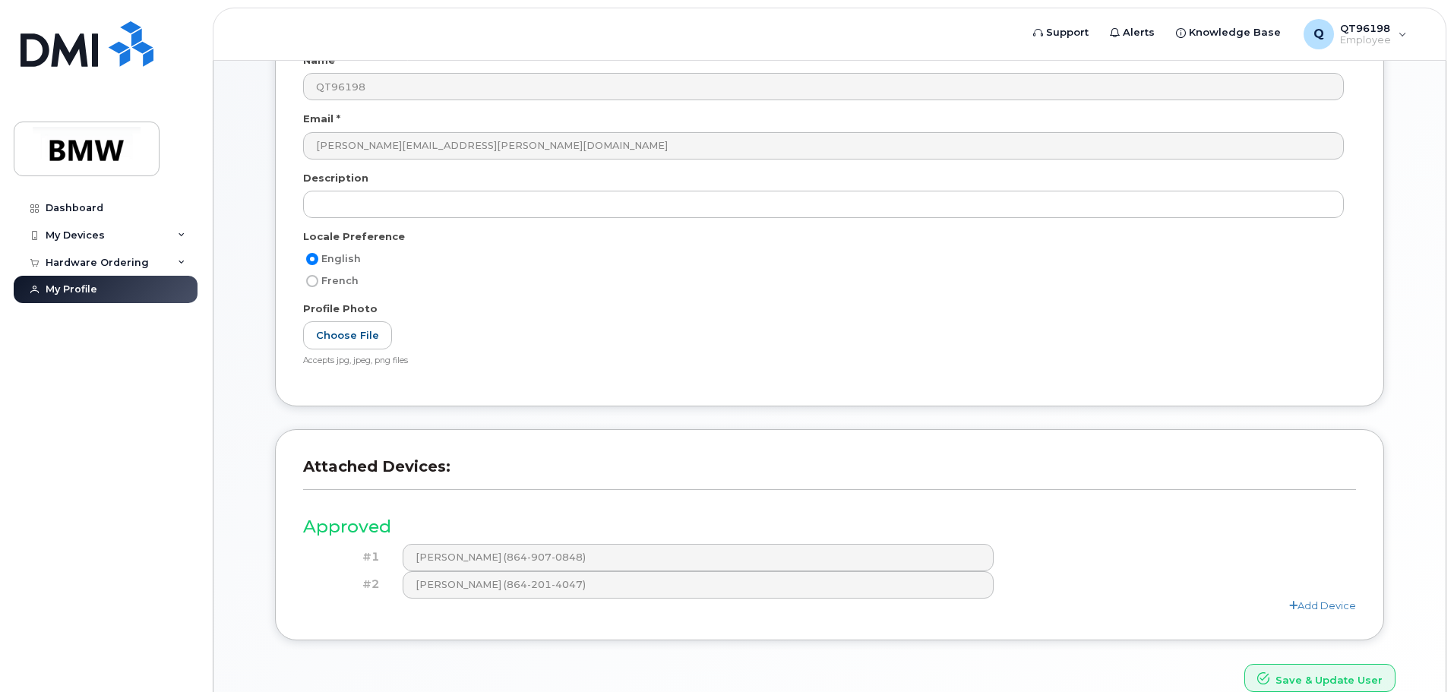
scroll to position [238, 0]
